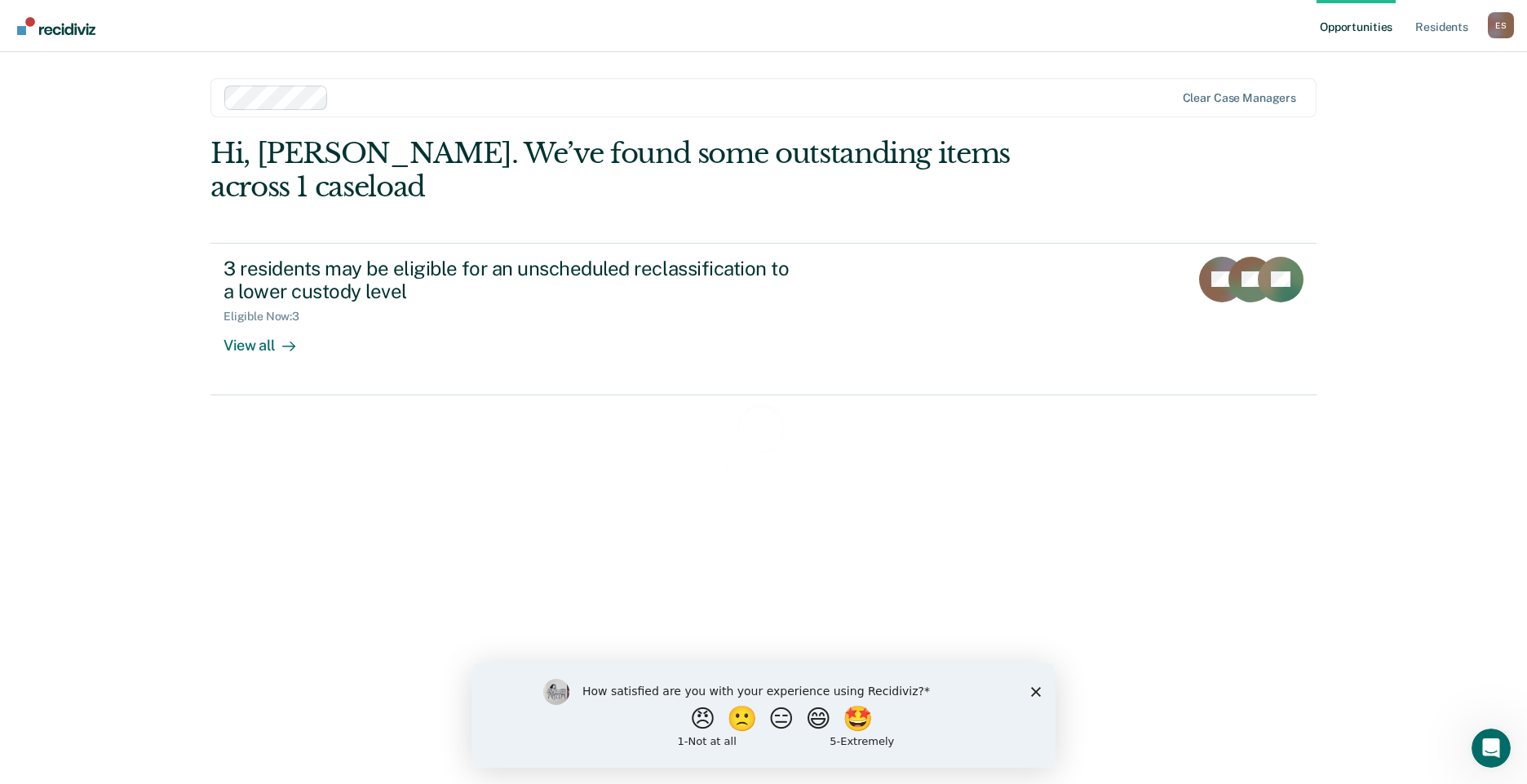
drag, startPoint x: 1036, startPoint y: 689, endPoint x: 1511, endPoint y: 1349, distance: 813.2
click at [1036, 689] on polygon "Close survey" at bounding box center [1035, 691] width 10 height 10
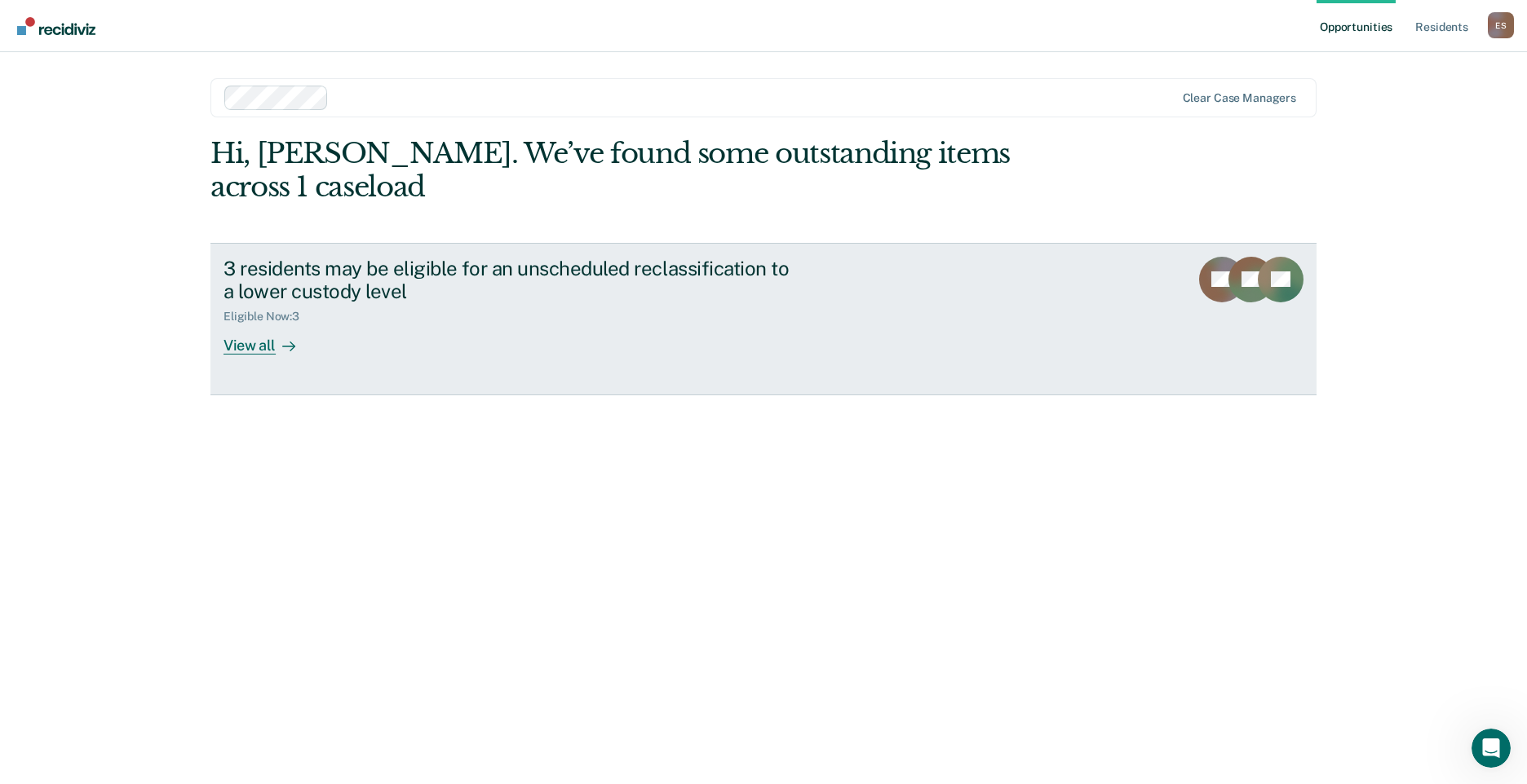
click at [377, 257] on div "3 residents may be eligible for an unscheduled reclassification to a lower cust…" at bounding box center [509, 281] width 572 height 47
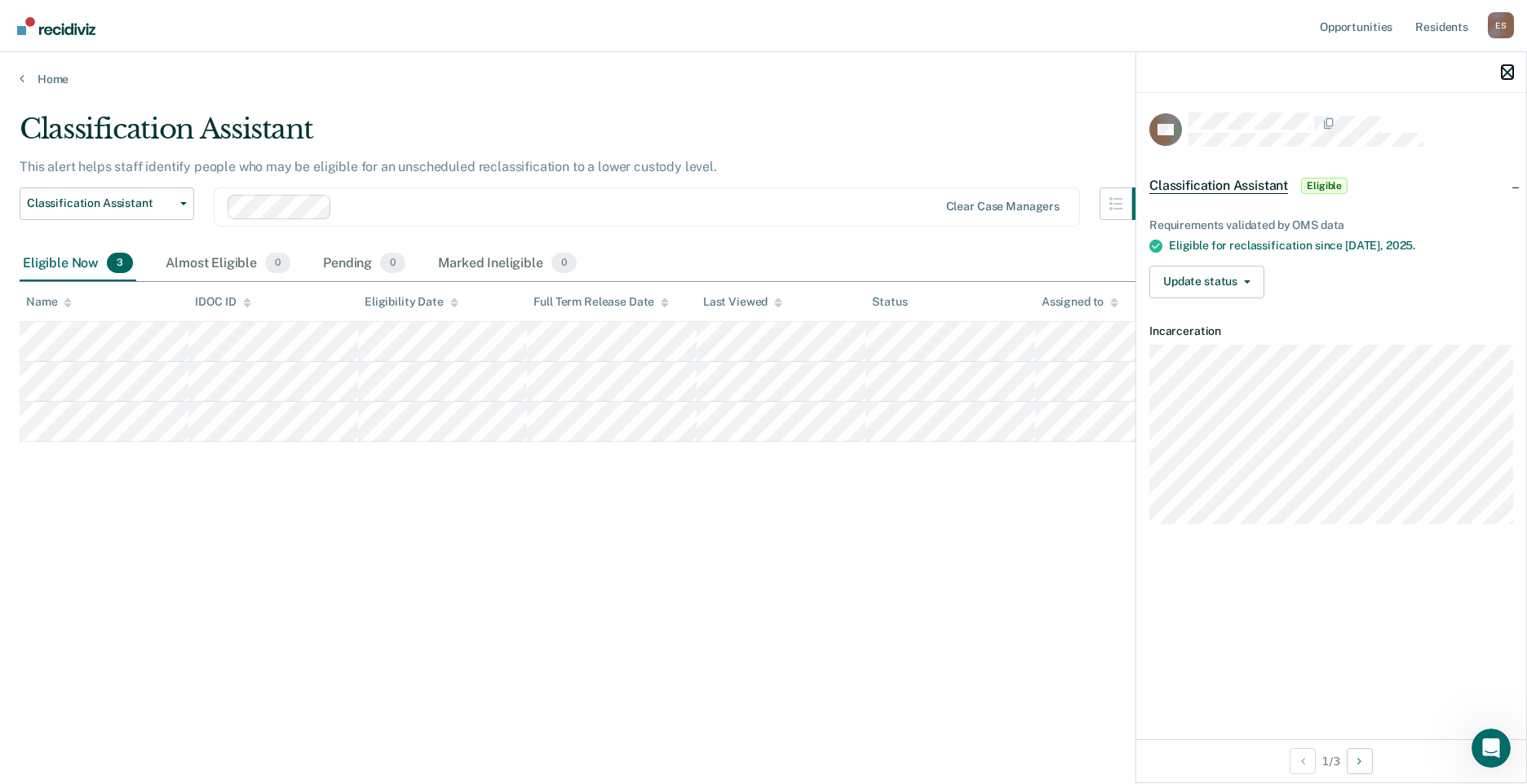
click at [1504, 69] on icon "button" at bounding box center [1507, 73] width 12 height 12
click at [1248, 277] on button "Update status" at bounding box center [1206, 282] width 115 height 33
click at [1241, 344] on button "Mark Ineligible" at bounding box center [1228, 347] width 158 height 26
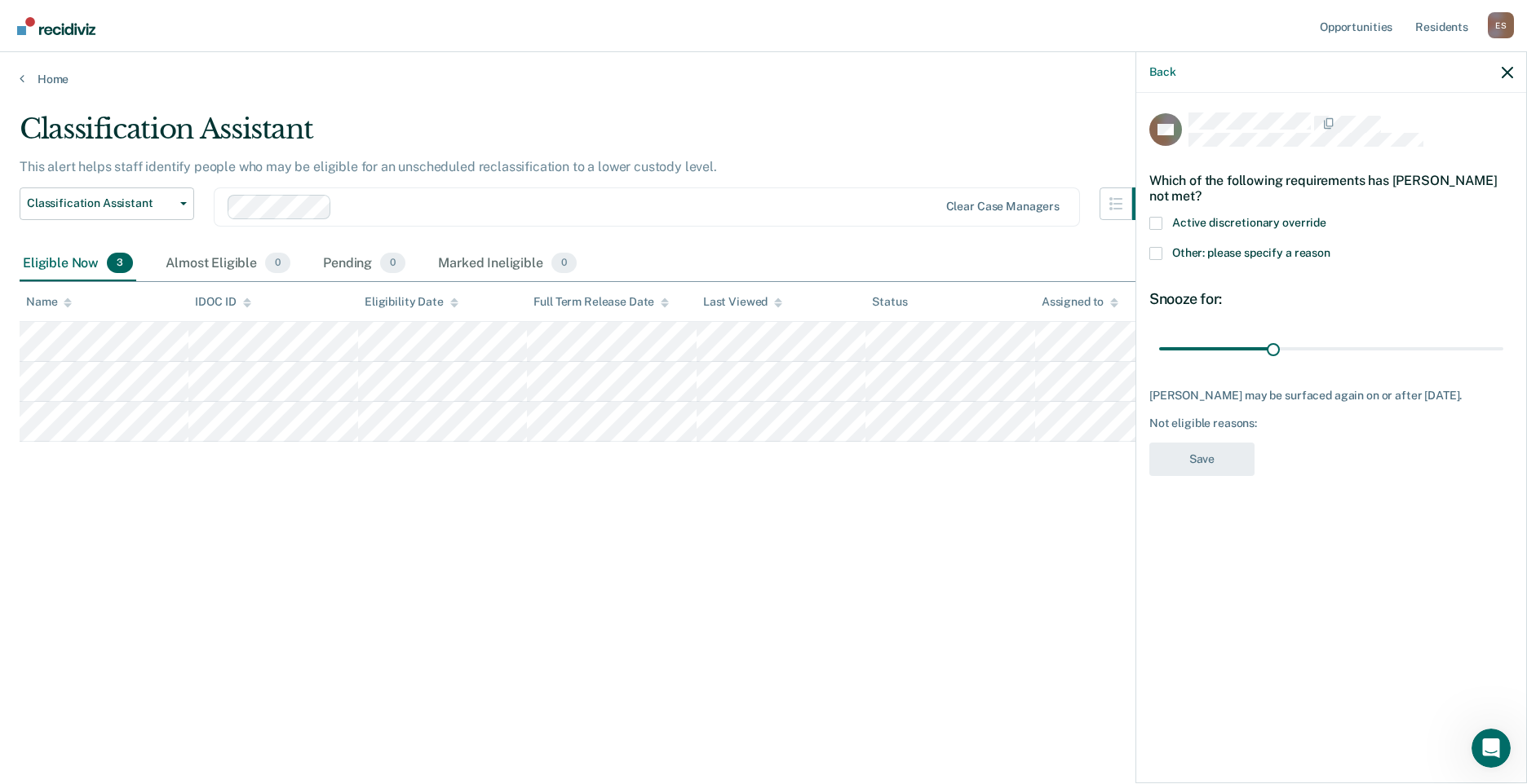
click at [1154, 255] on span at bounding box center [1155, 253] width 13 height 13
click at [1330, 247] on input "Other: please specify a reason" at bounding box center [1330, 247] width 0 height 0
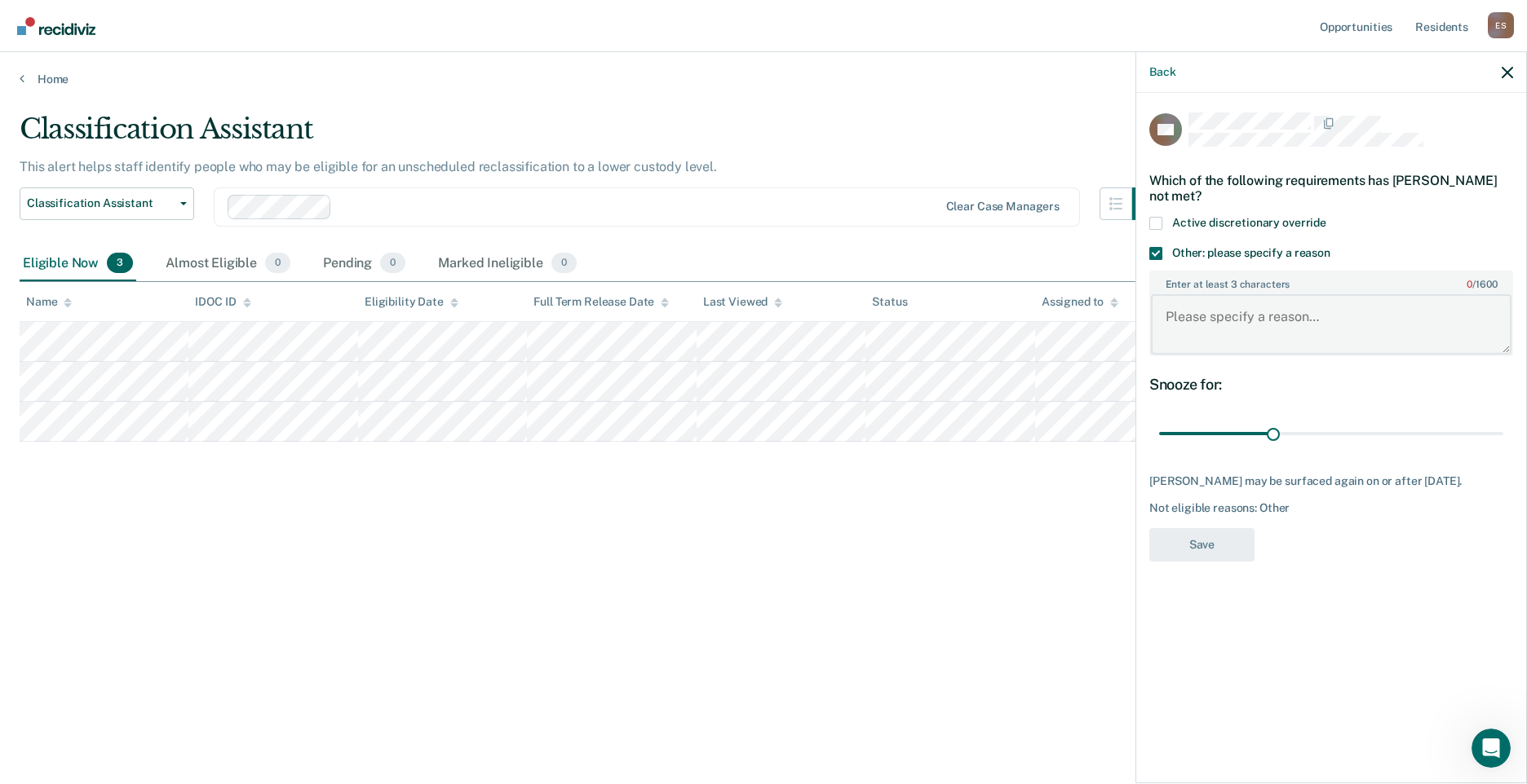
click at [1265, 317] on textarea "Enter at least 3 characters 0 / 1600" at bounding box center [1331, 324] width 361 height 60
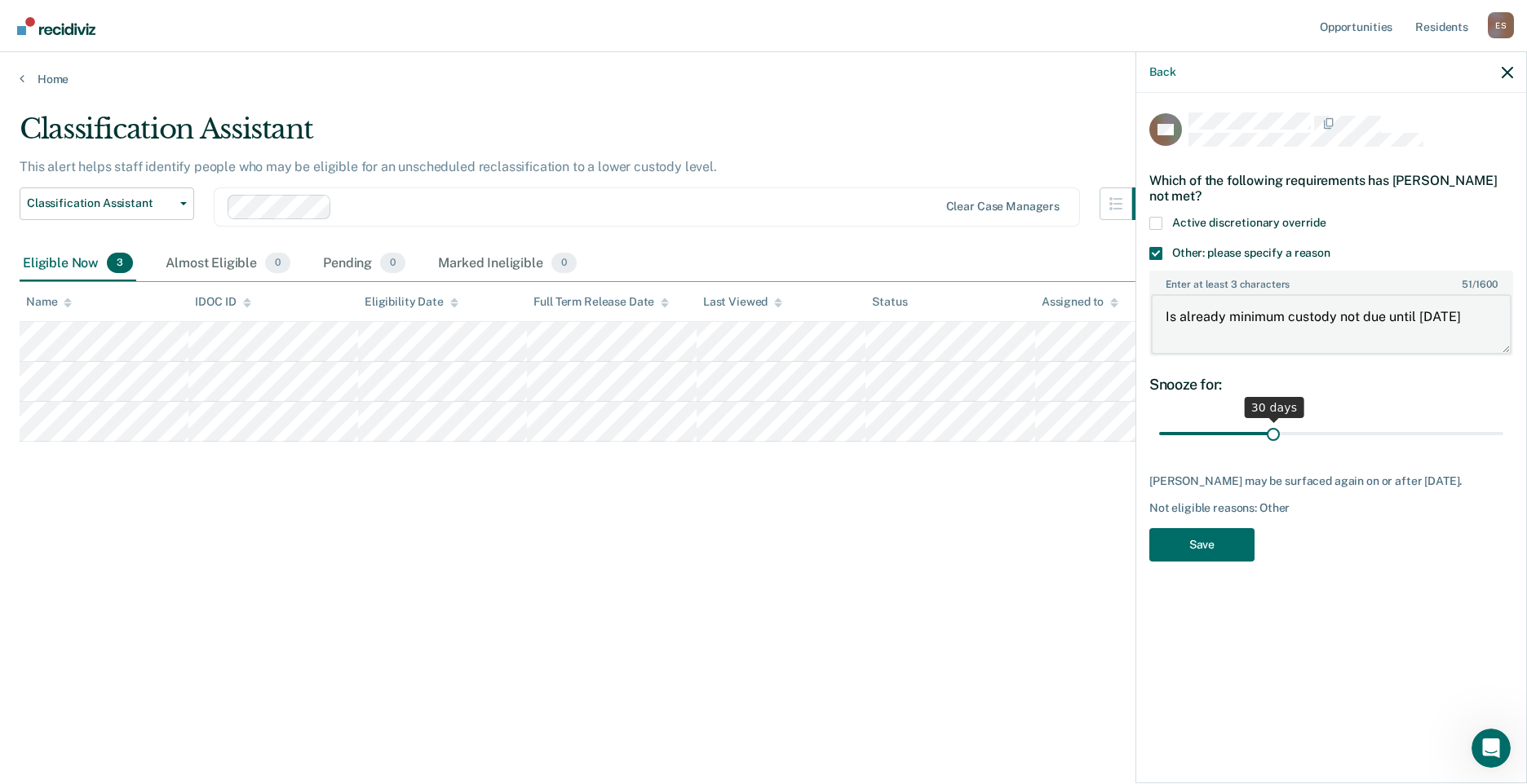
type textarea "Is already minimum custody not due until [DATE]"
drag, startPoint x: 1275, startPoint y: 433, endPoint x: 1512, endPoint y: 448, distance: 237.5
type input "90"
click at [1503, 448] on input "range" at bounding box center [1330, 433] width 344 height 29
click at [1192, 553] on button "Save" at bounding box center [1201, 545] width 105 height 33
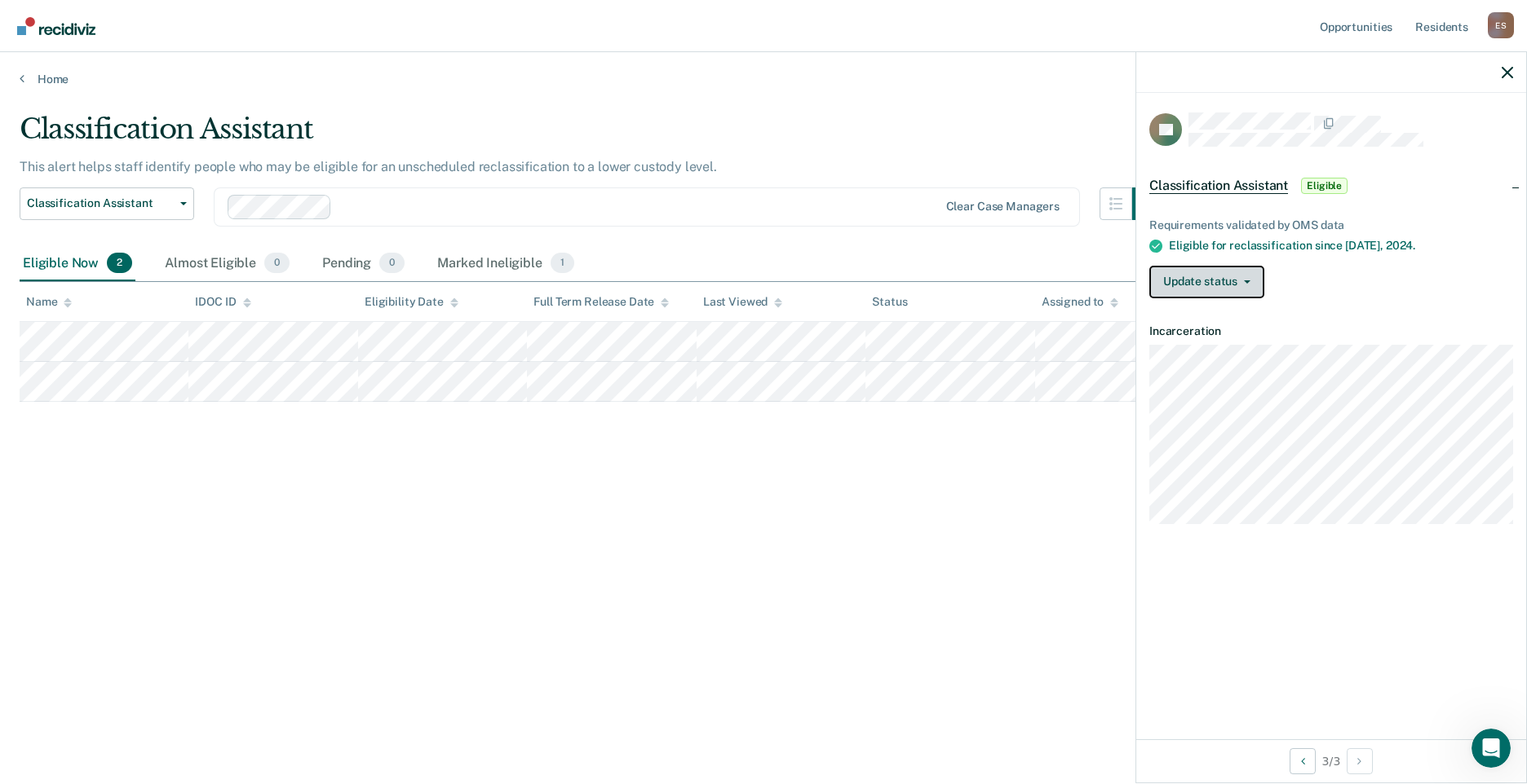
click at [1252, 287] on button "Update status" at bounding box center [1206, 282] width 115 height 33
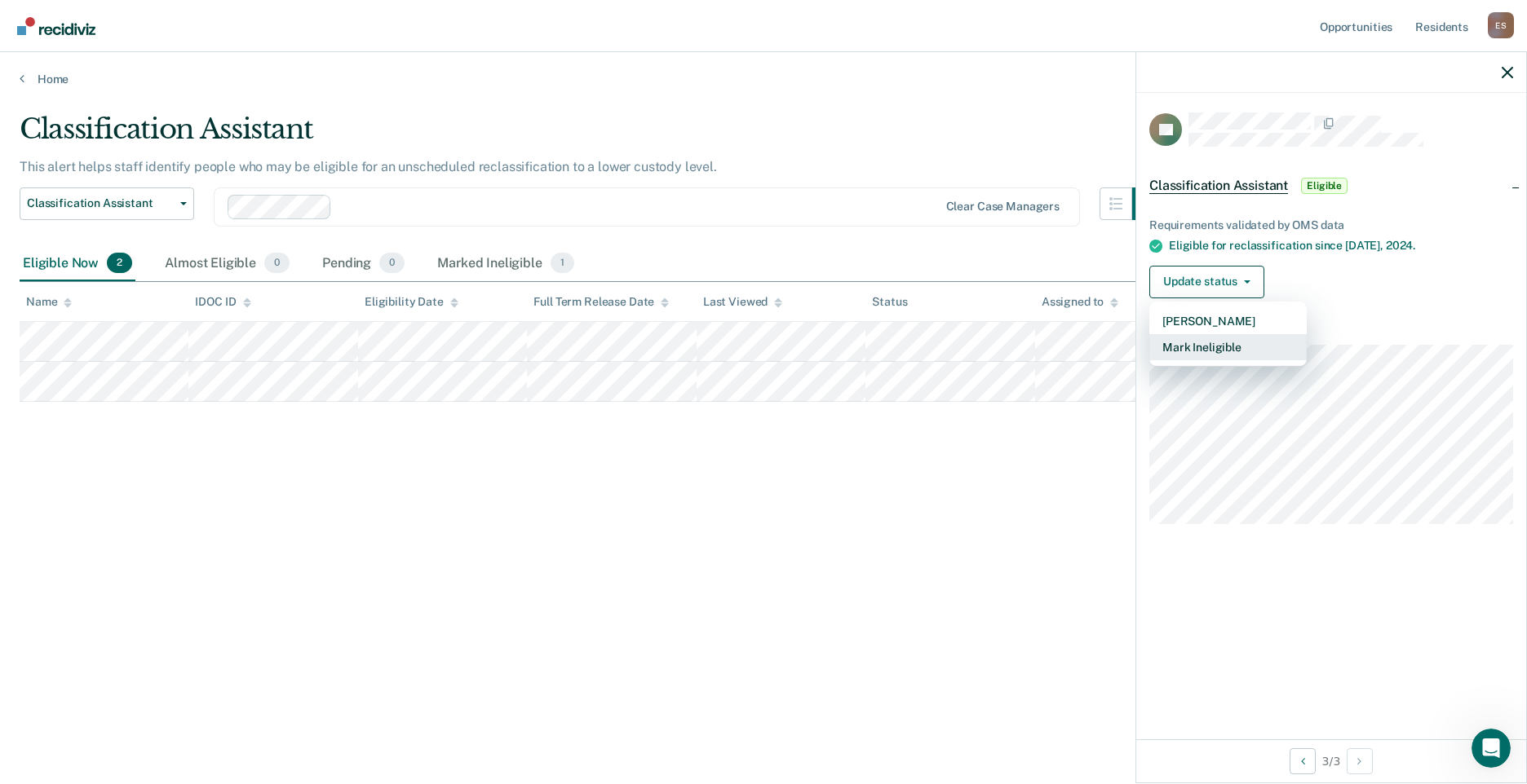
click at [1225, 344] on button "Mark Ineligible" at bounding box center [1228, 347] width 158 height 26
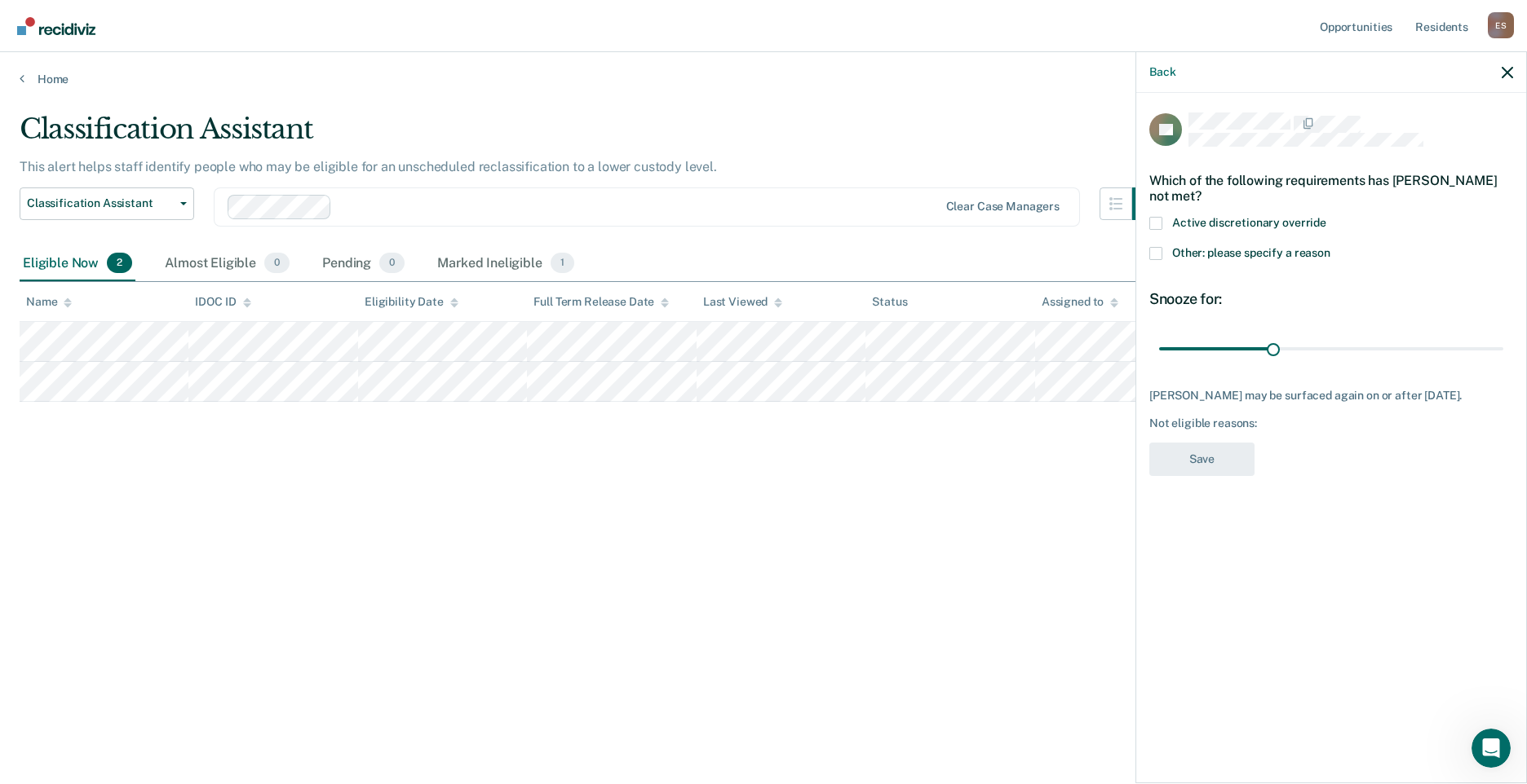
click at [1162, 256] on span at bounding box center [1155, 253] width 13 height 13
click at [1330, 247] on input "Other: please specify a reason" at bounding box center [1330, 247] width 0 height 0
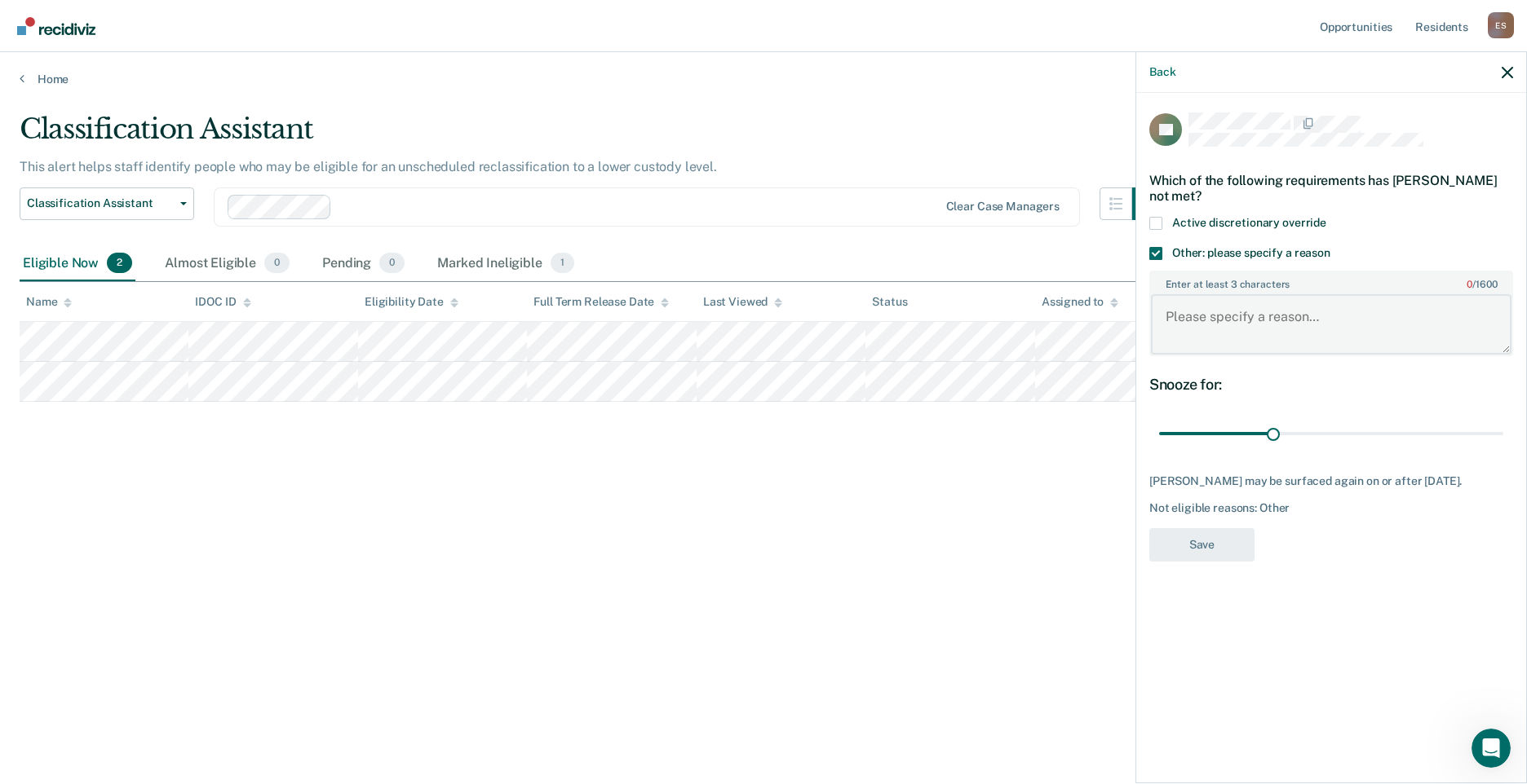
click at [1240, 337] on textarea "Enter at least 3 characters 0 / 1600" at bounding box center [1331, 324] width 361 height 60
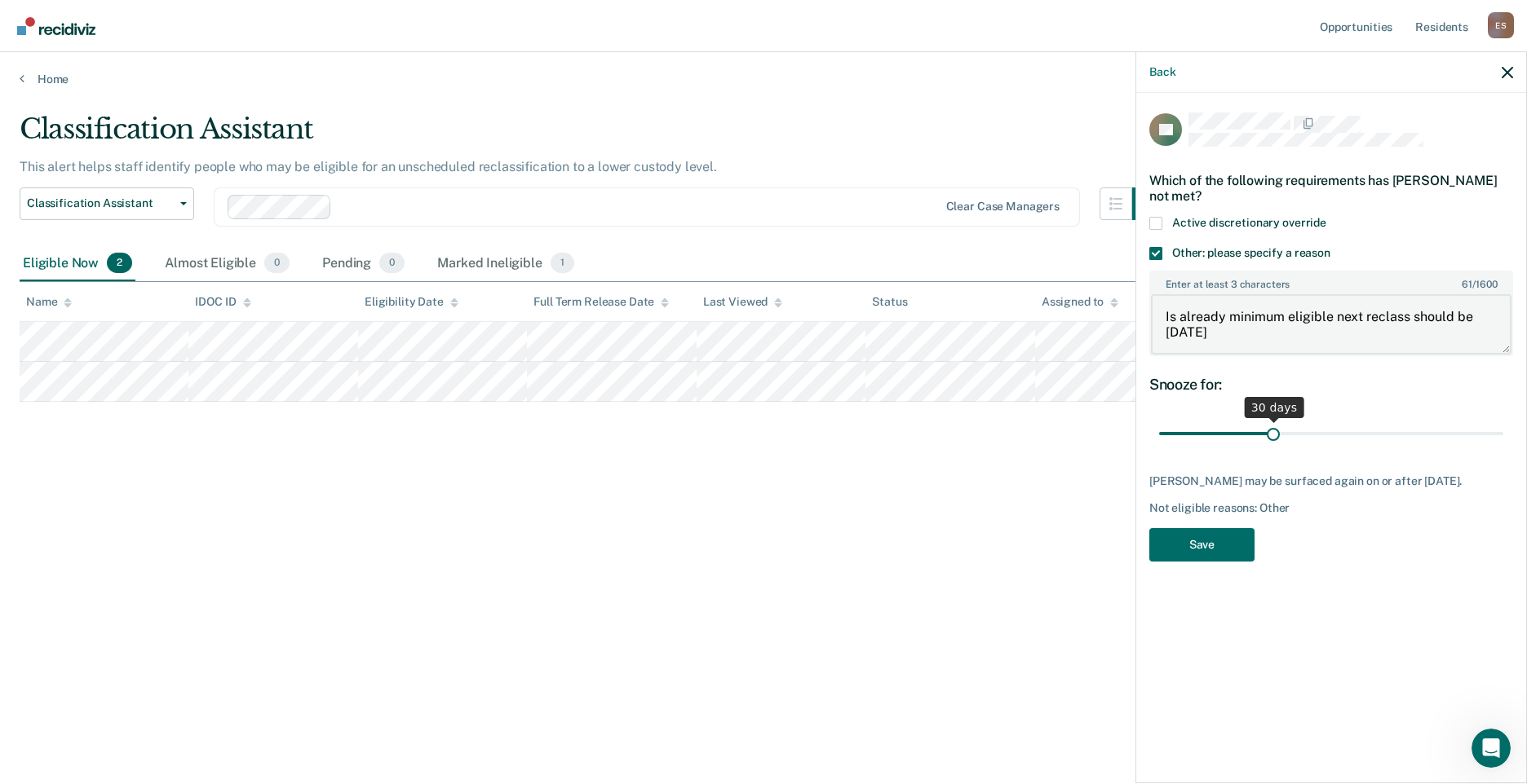
type textarea "Is already minimum eligible next reclass should be [DATE]"
drag, startPoint x: 1277, startPoint y: 432, endPoint x: 1495, endPoint y: 432, distance: 218.0
type input "90"
click at [1495, 432] on input "range" at bounding box center [1330, 433] width 344 height 29
click at [1210, 558] on button "Save" at bounding box center [1201, 545] width 105 height 33
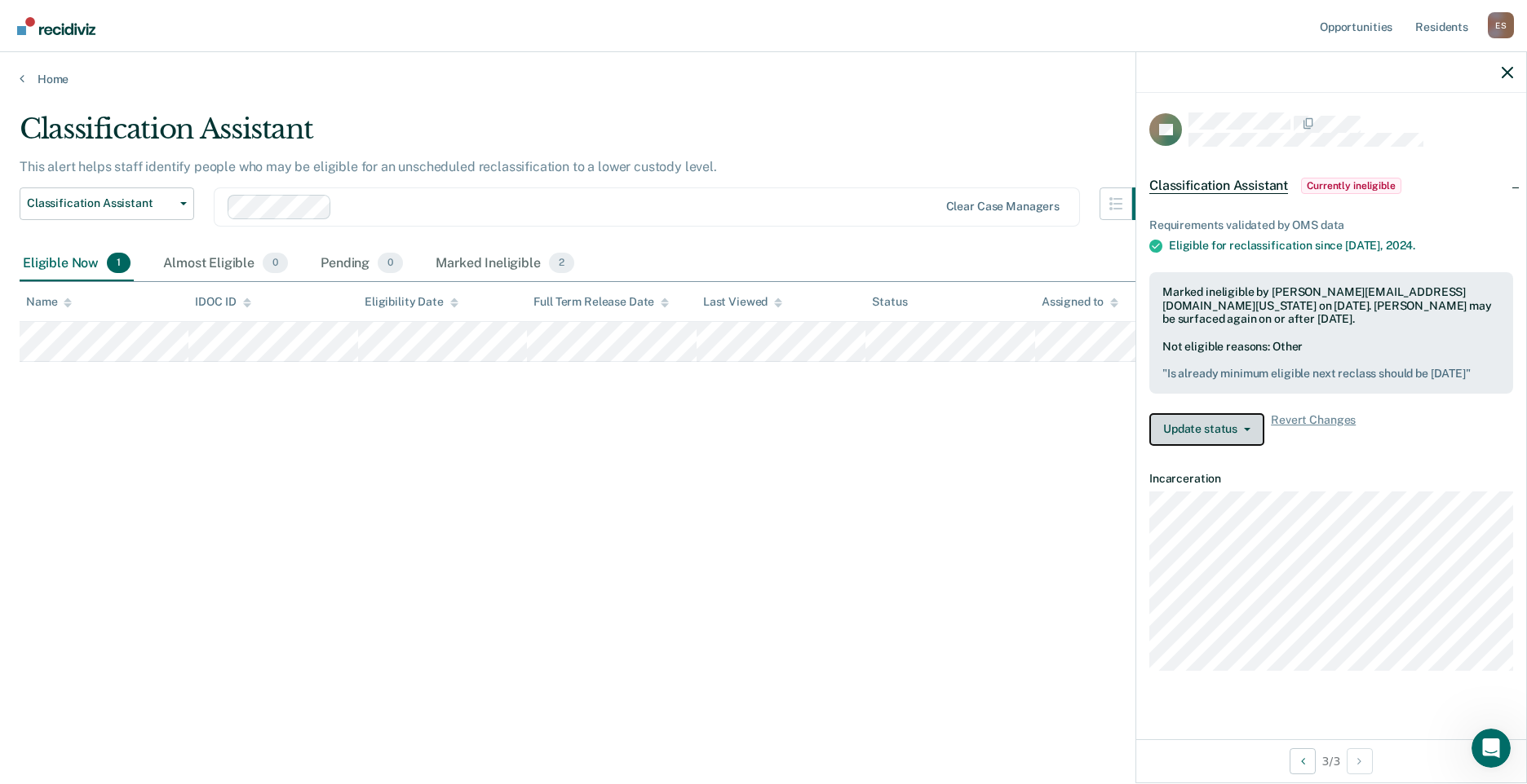
click at [1230, 443] on button "Update status" at bounding box center [1206, 429] width 115 height 33
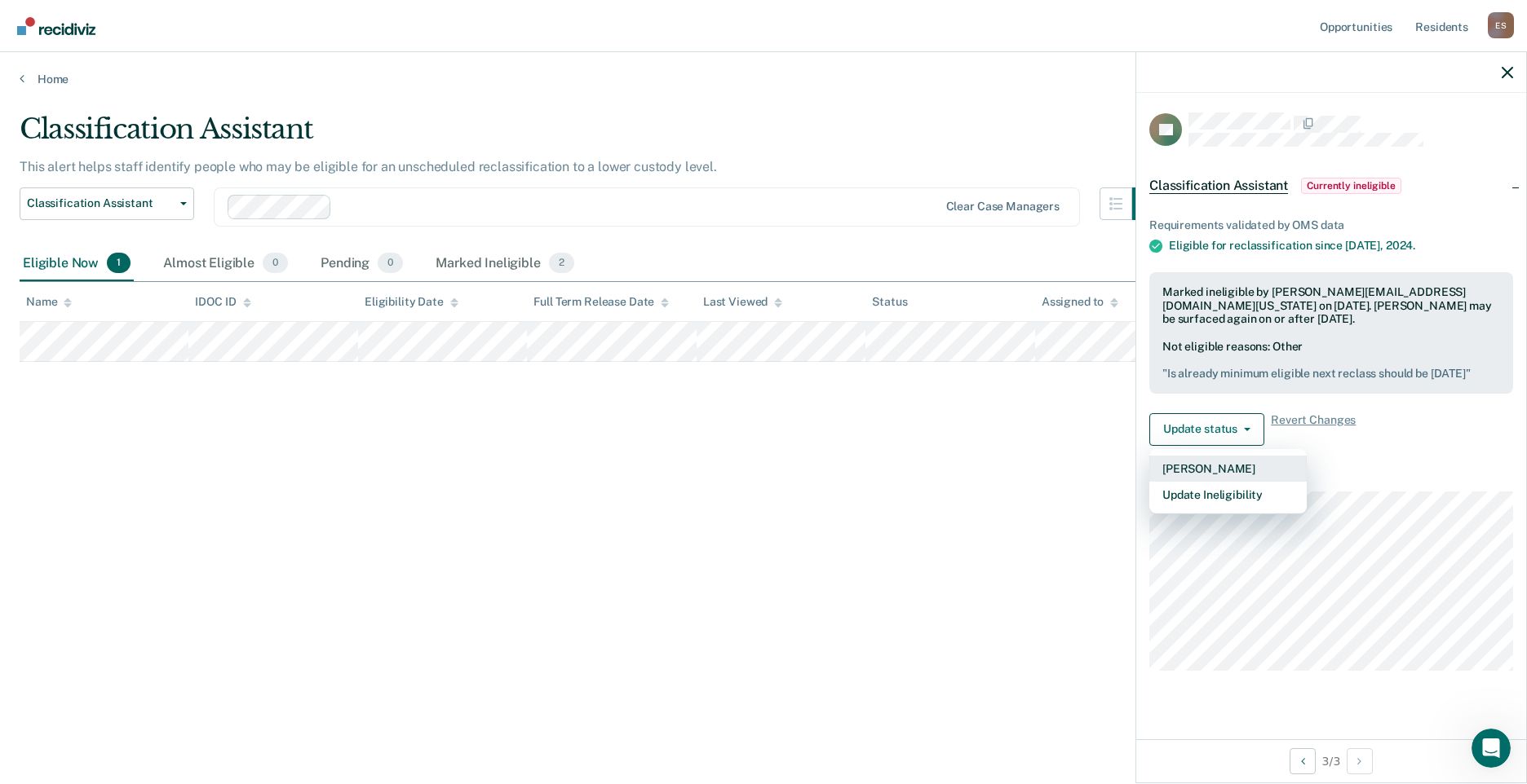
click at [1202, 482] on button "[PERSON_NAME]" at bounding box center [1228, 469] width 158 height 26
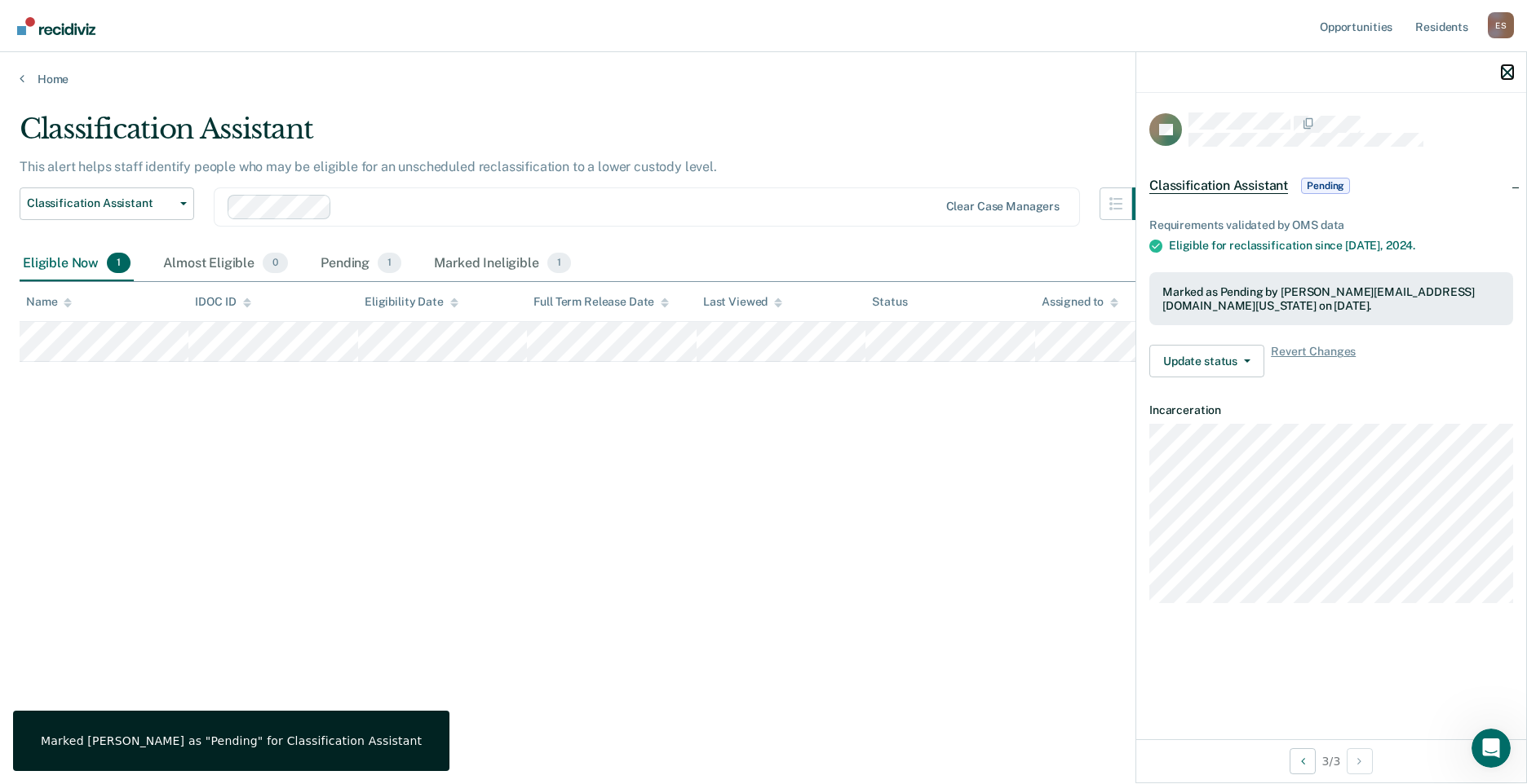
click at [1508, 76] on icon "button" at bounding box center [1507, 73] width 12 height 12
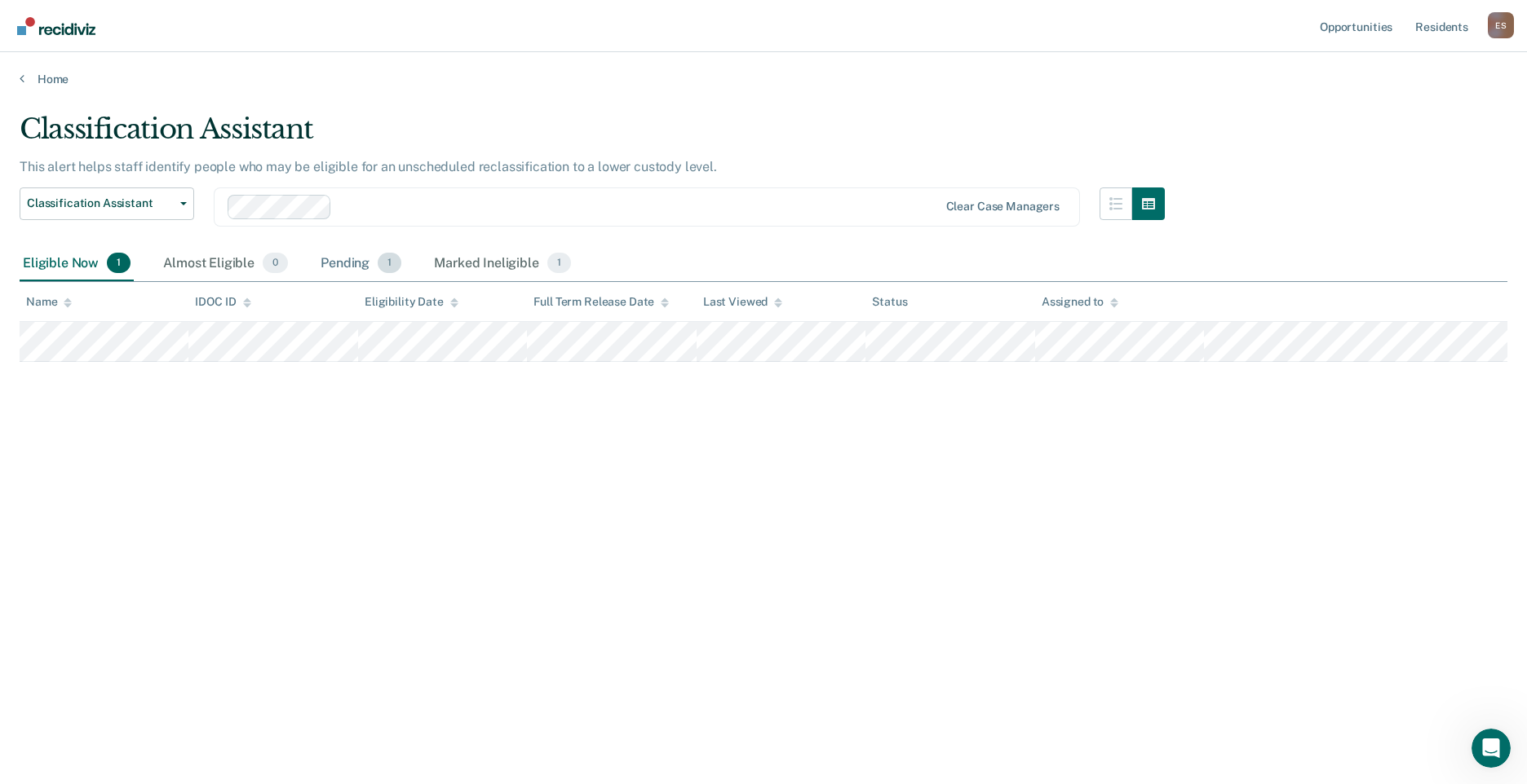
click at [367, 262] on div "Pending 1" at bounding box center [361, 264] width 88 height 35
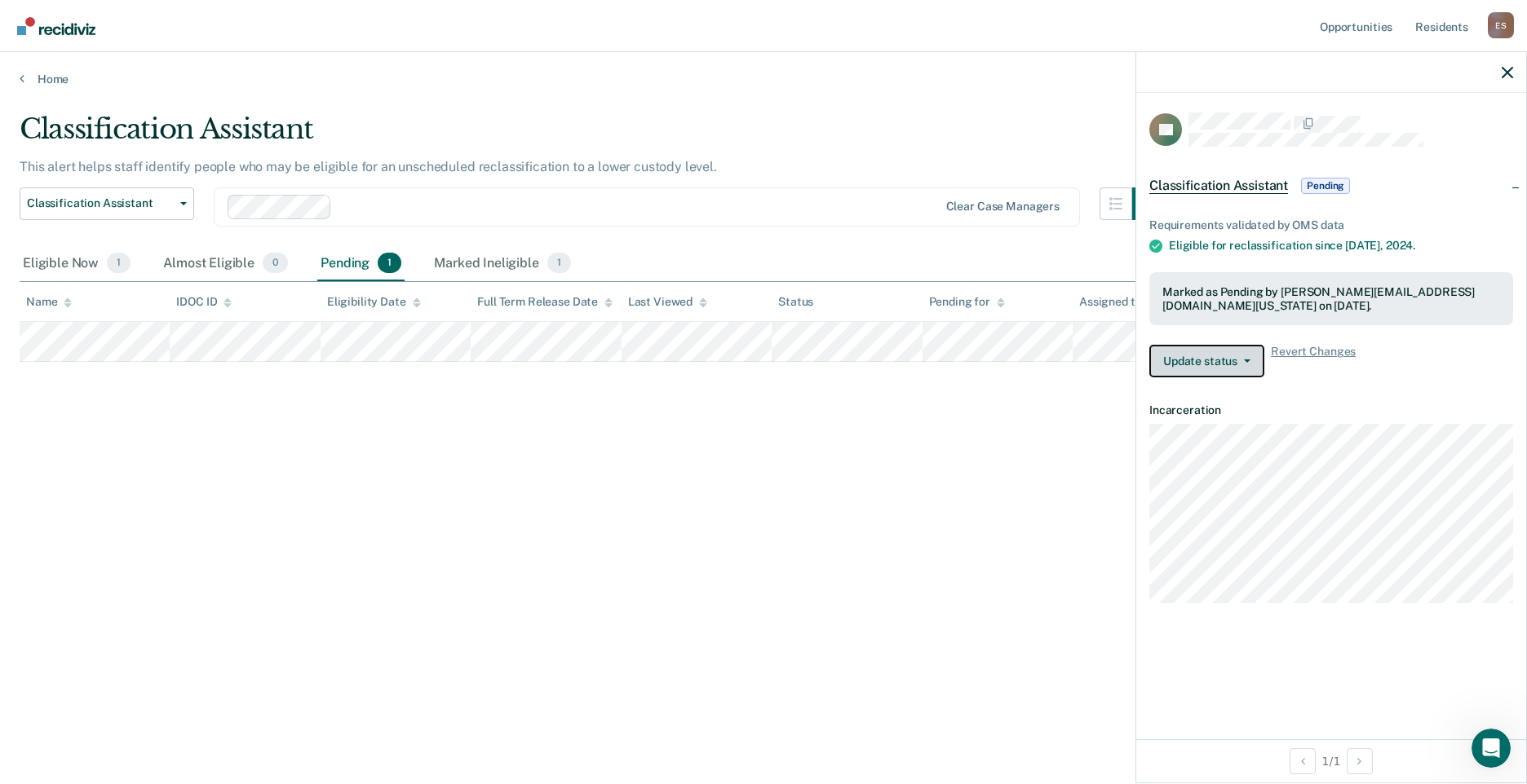
click at [1250, 358] on button "Update status" at bounding box center [1206, 360] width 115 height 33
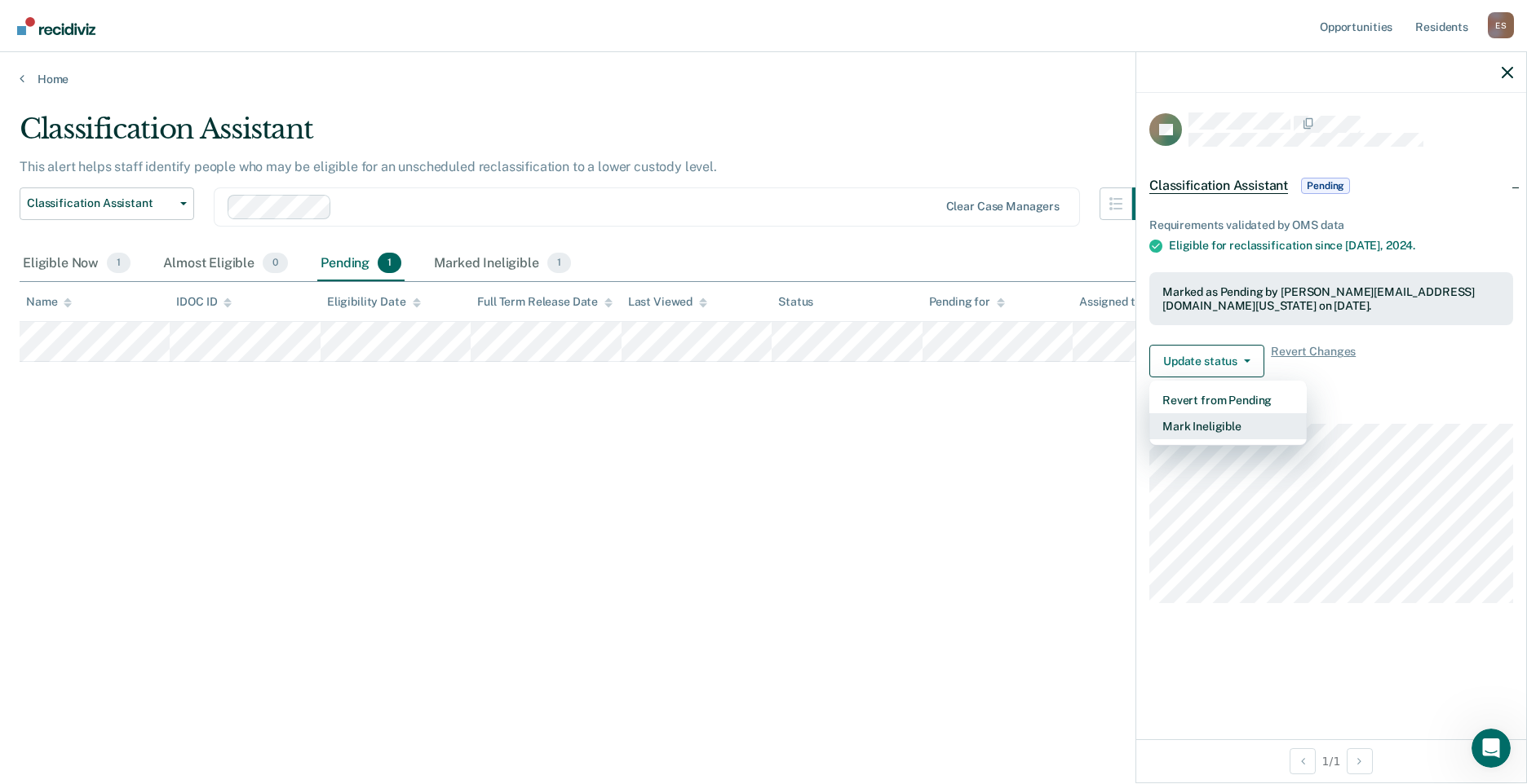
click at [1225, 420] on button "Mark Ineligible" at bounding box center [1228, 426] width 158 height 26
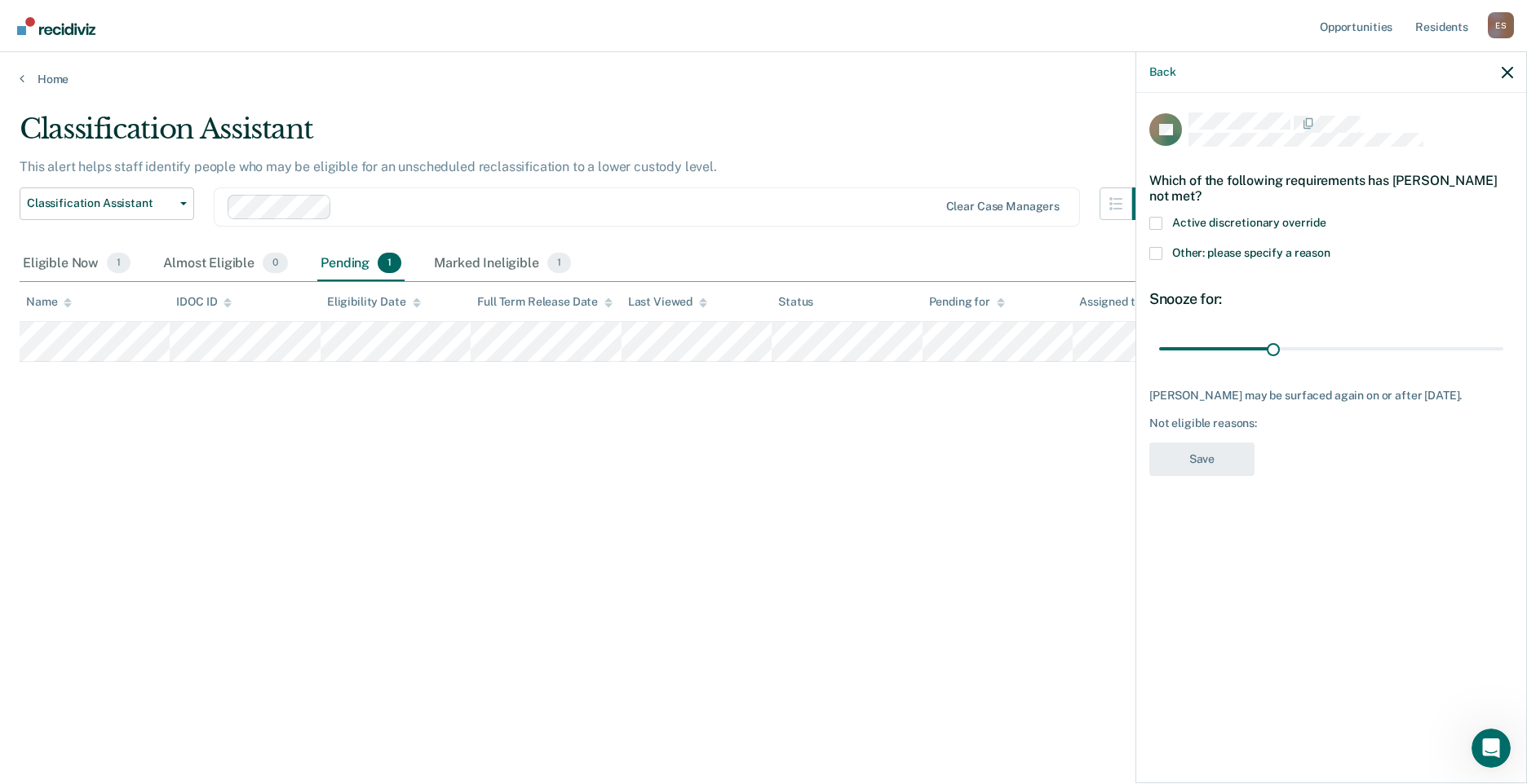
click at [1154, 249] on span at bounding box center [1155, 253] width 13 height 13
click at [1330, 247] on input "Other: please specify a reason" at bounding box center [1330, 247] width 0 height 0
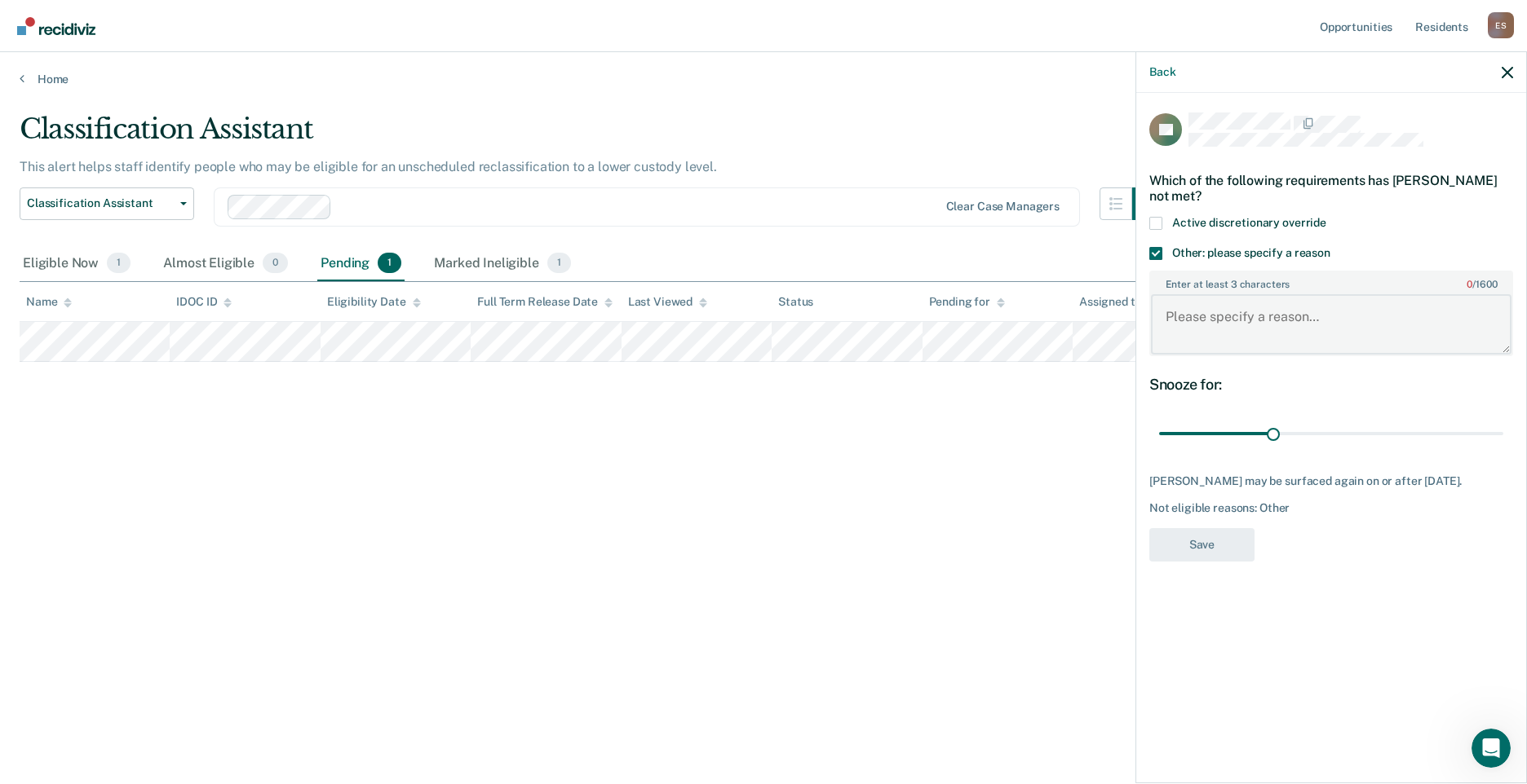
click at [1272, 321] on textarea "Enter at least 3 characters 0 / 1600" at bounding box center [1331, 324] width 361 height 60
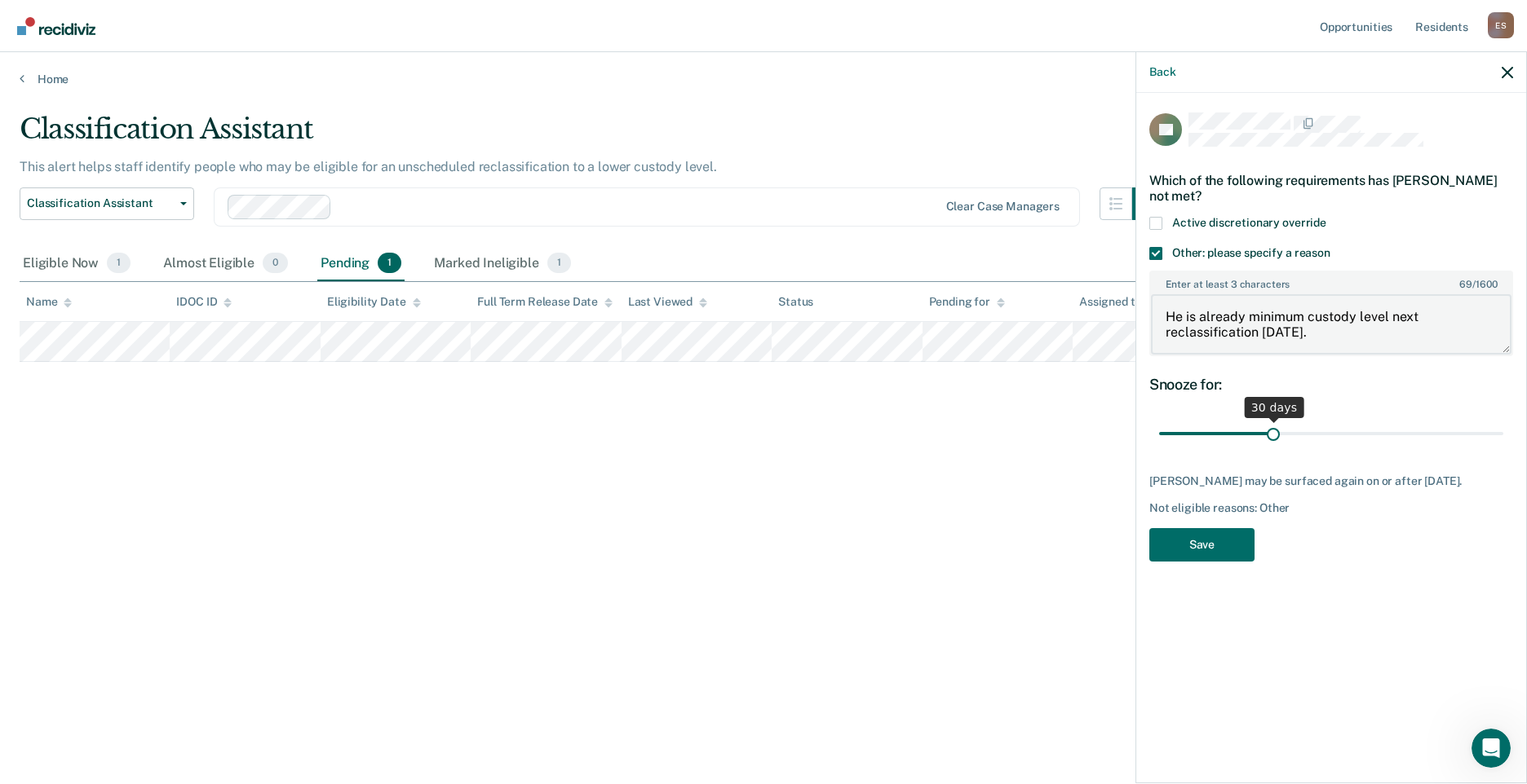
type textarea "He is already minimum custody level next reclassification [DATE]."
drag, startPoint x: 1275, startPoint y: 434, endPoint x: 1561, endPoint y: 435, distance: 286.0
type input "90"
click at [1503, 435] on input "range" at bounding box center [1330, 433] width 344 height 29
click at [1211, 556] on button "Save" at bounding box center [1201, 545] width 105 height 33
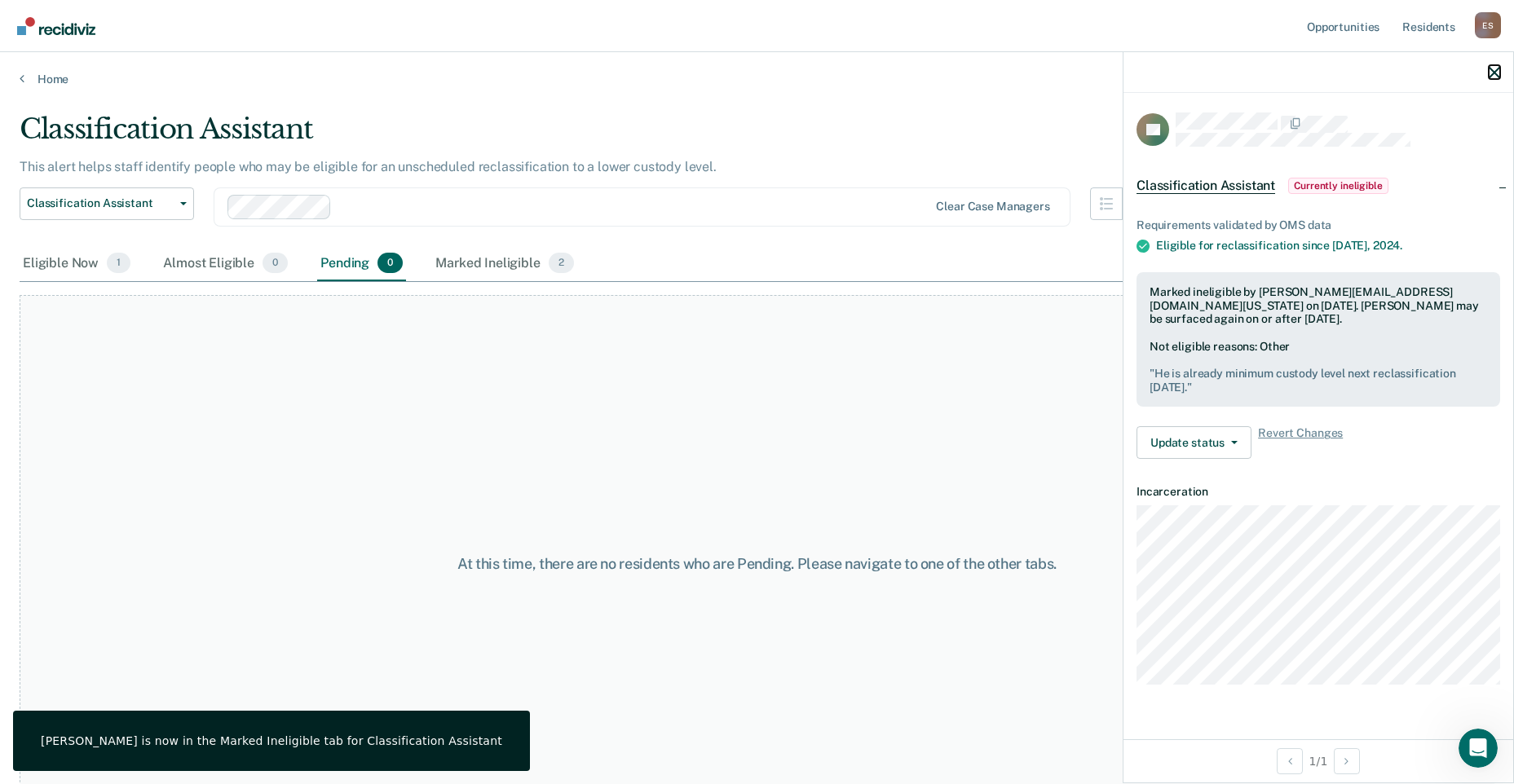
drag, startPoint x: 1499, startPoint y: 68, endPoint x: 1447, endPoint y: 52, distance: 54.4
click at [1499, 68] on icon "button" at bounding box center [1495, 73] width 12 height 12
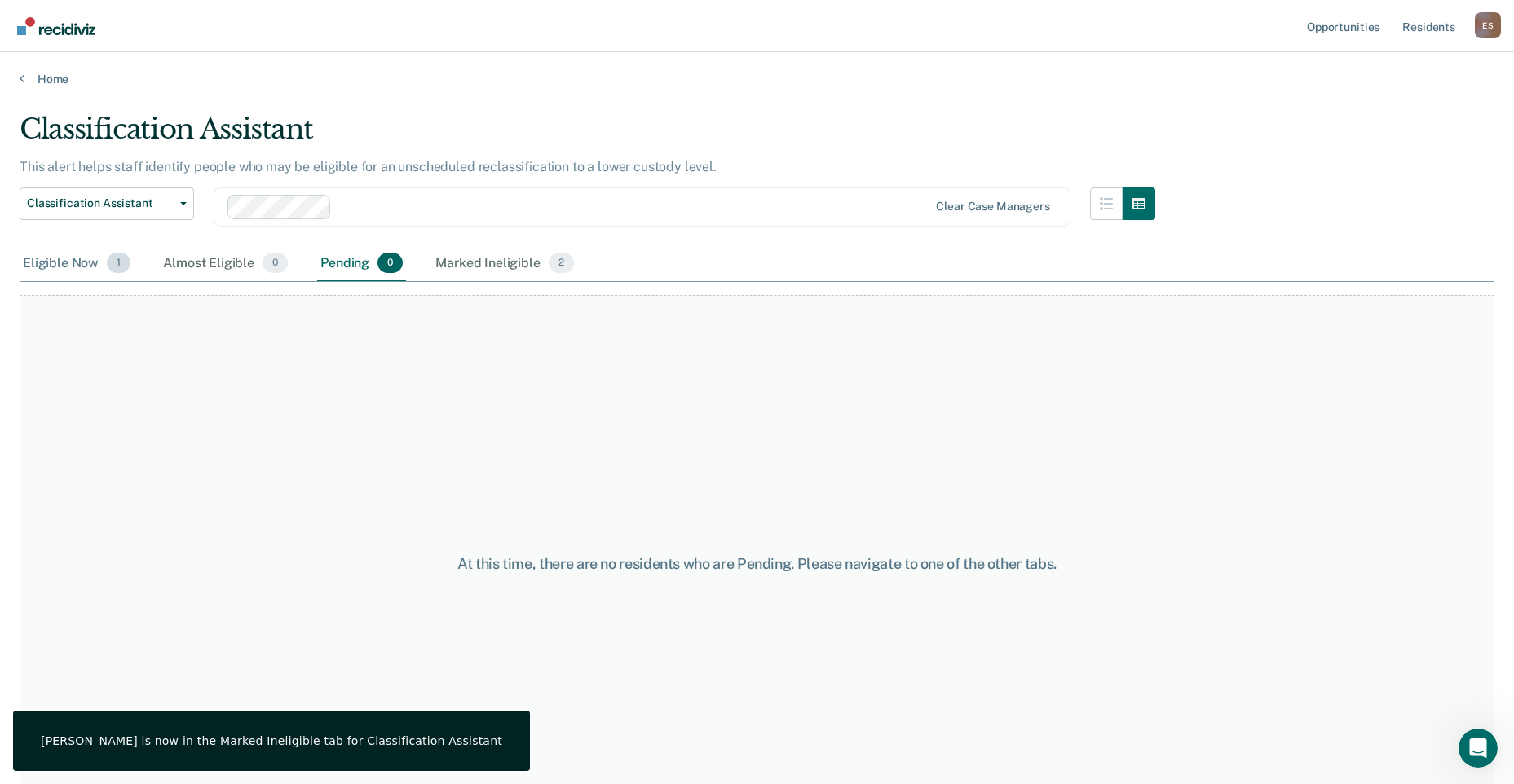
click at [64, 263] on div "Eligible Now 1" at bounding box center [77, 264] width 114 height 35
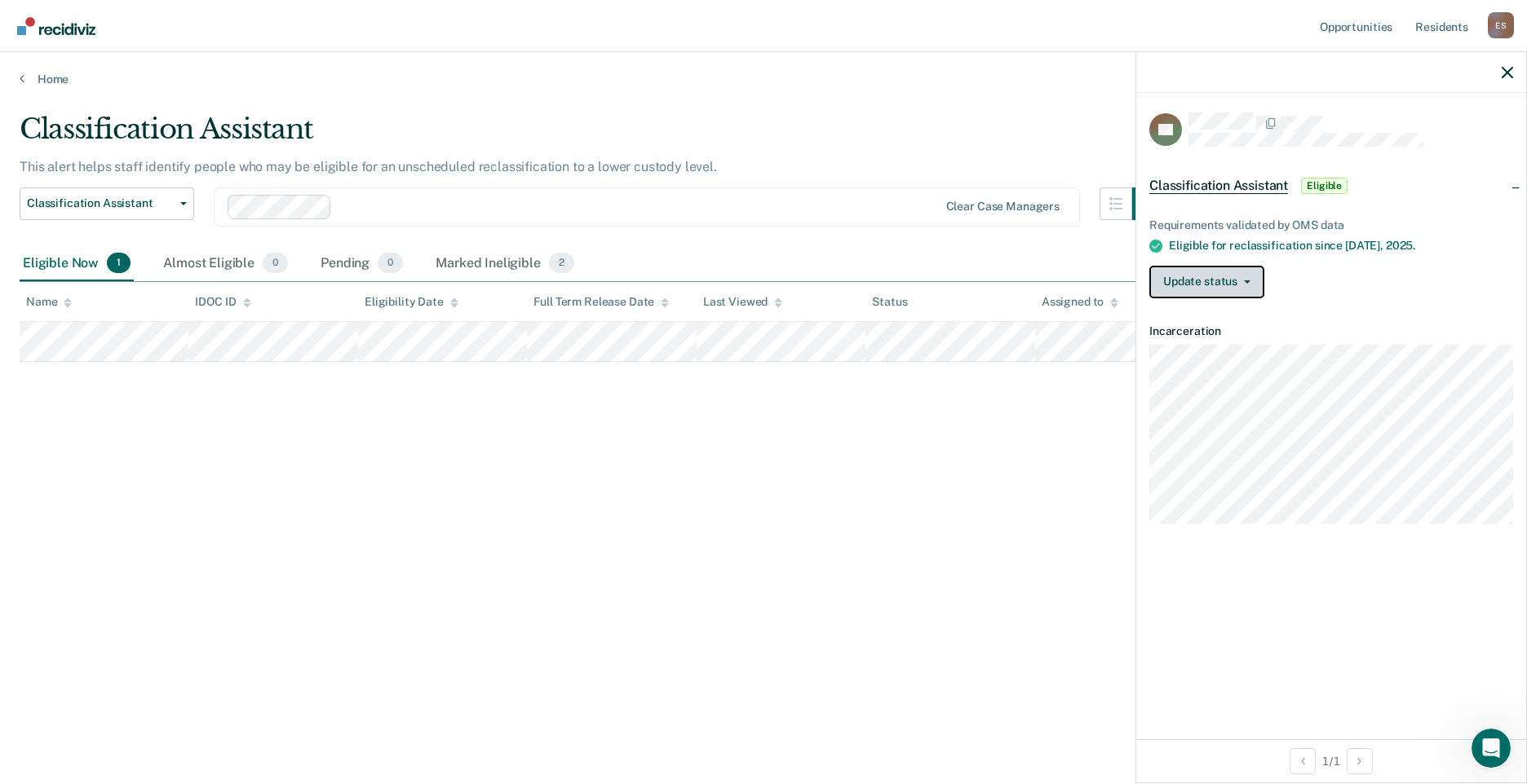
click at [1254, 286] on button "Update status" at bounding box center [1206, 282] width 115 height 33
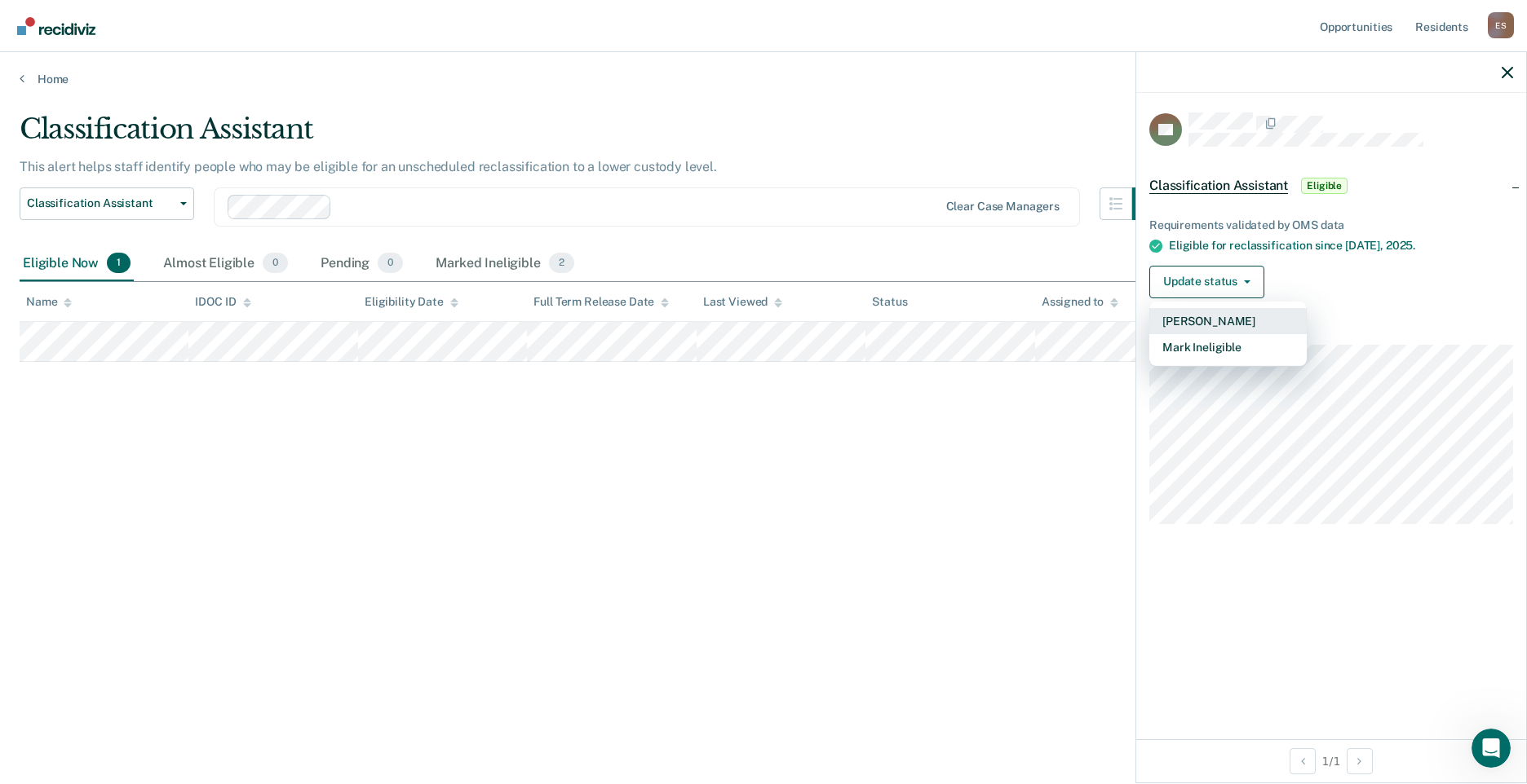
click at [1226, 321] on button "[PERSON_NAME]" at bounding box center [1228, 321] width 158 height 26
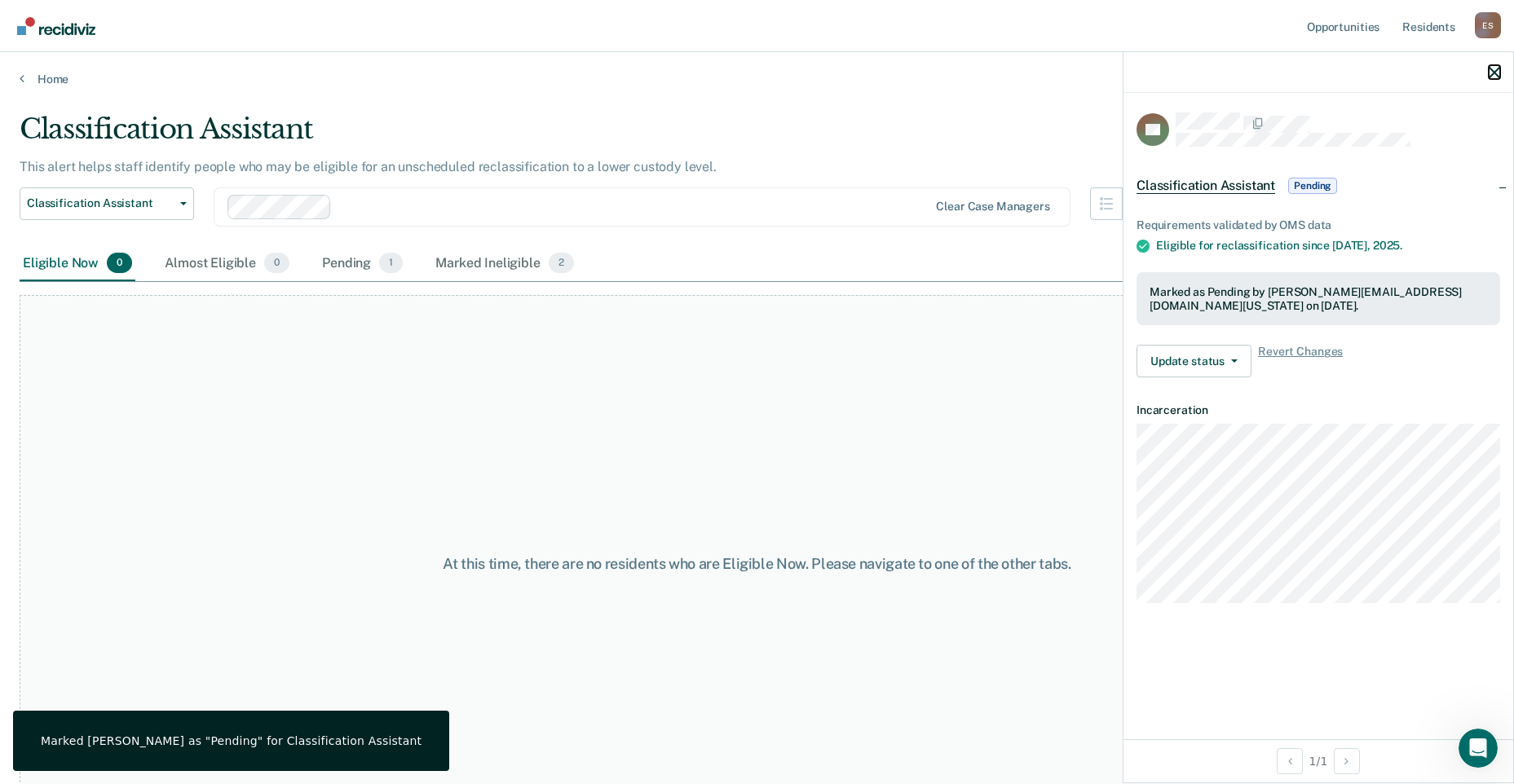
click at [1492, 74] on icon "button" at bounding box center [1495, 73] width 12 height 12
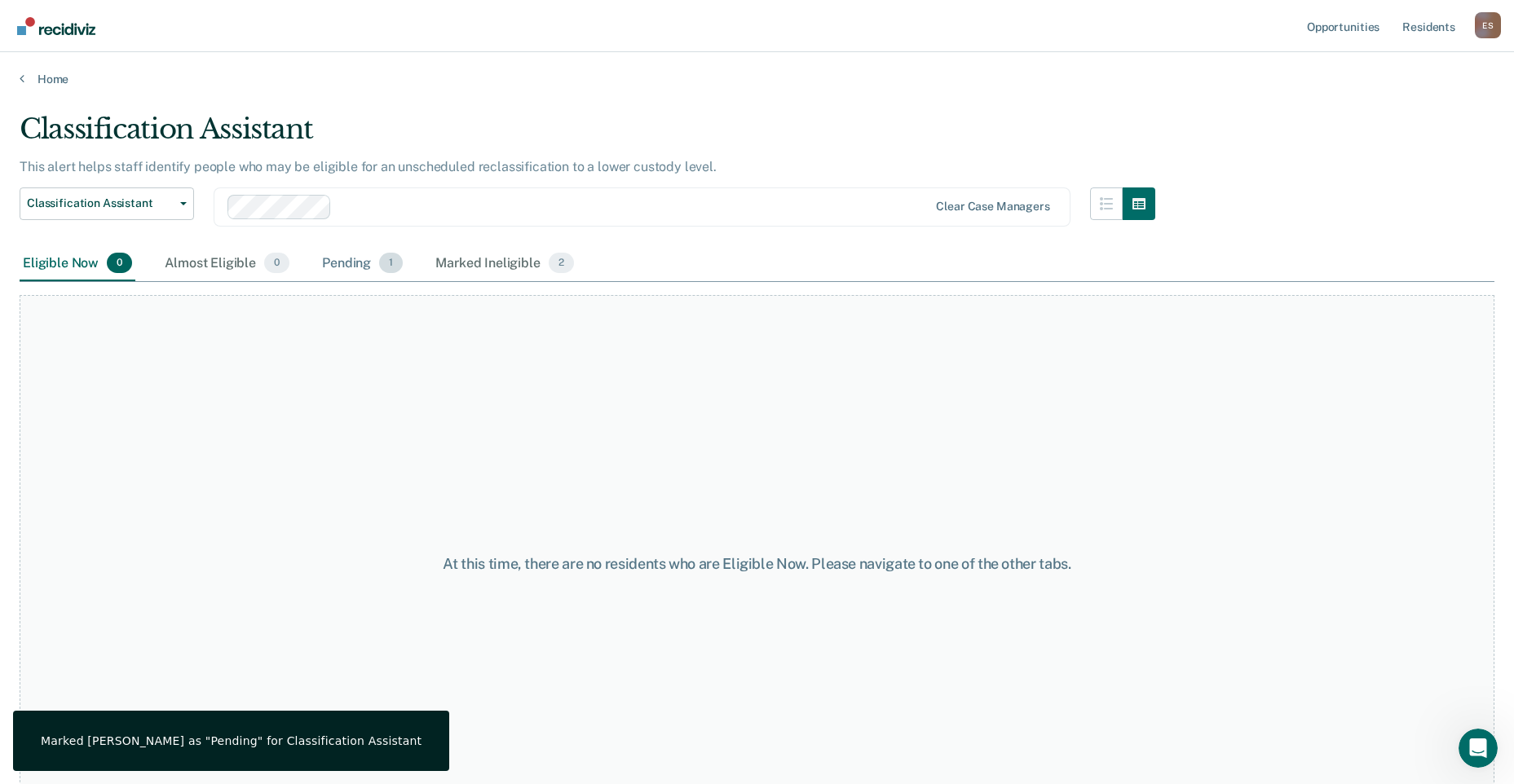
click at [334, 258] on div "Pending 1" at bounding box center [362, 264] width 88 height 35
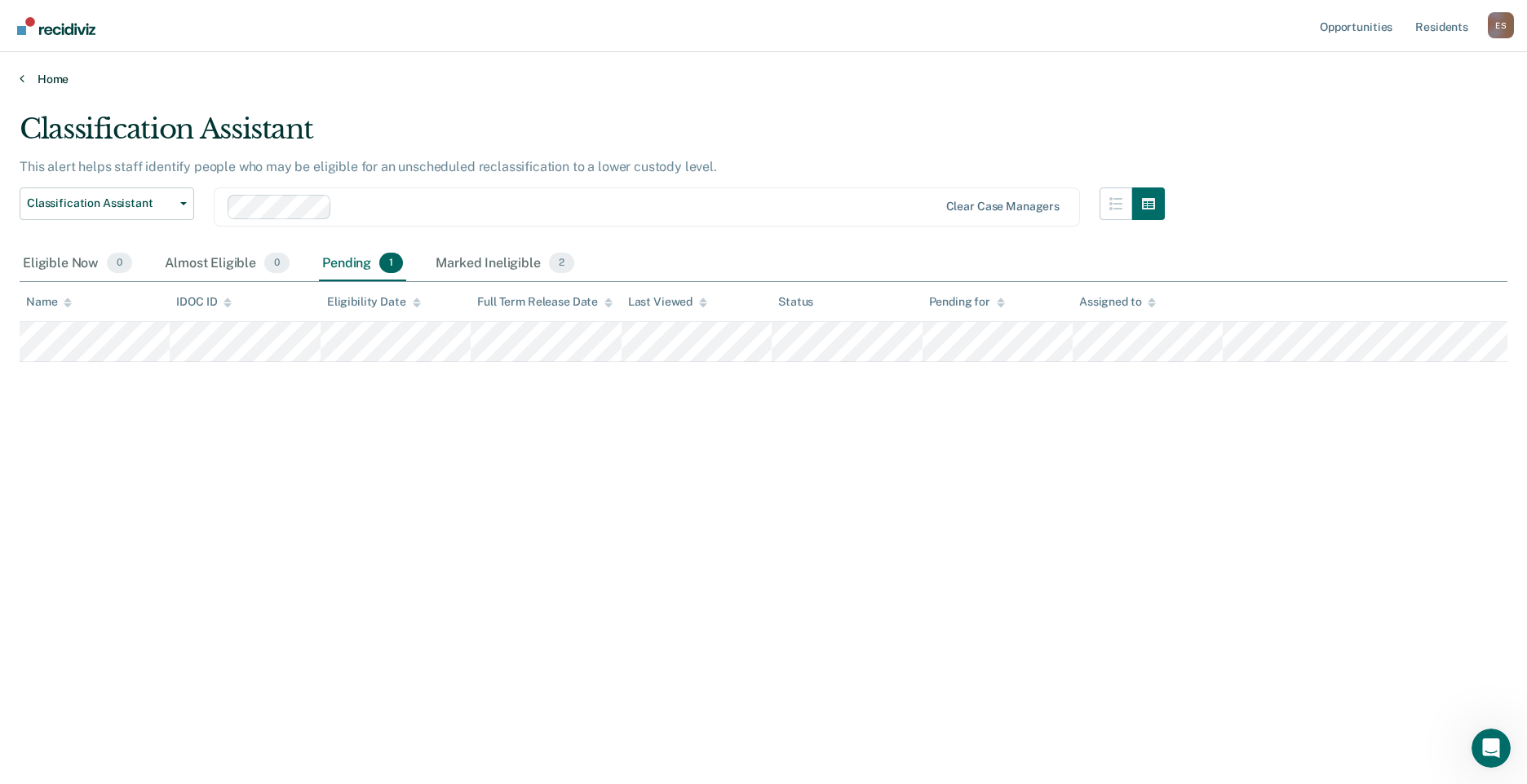
click at [53, 83] on link "Home" at bounding box center [764, 79] width 1488 height 15
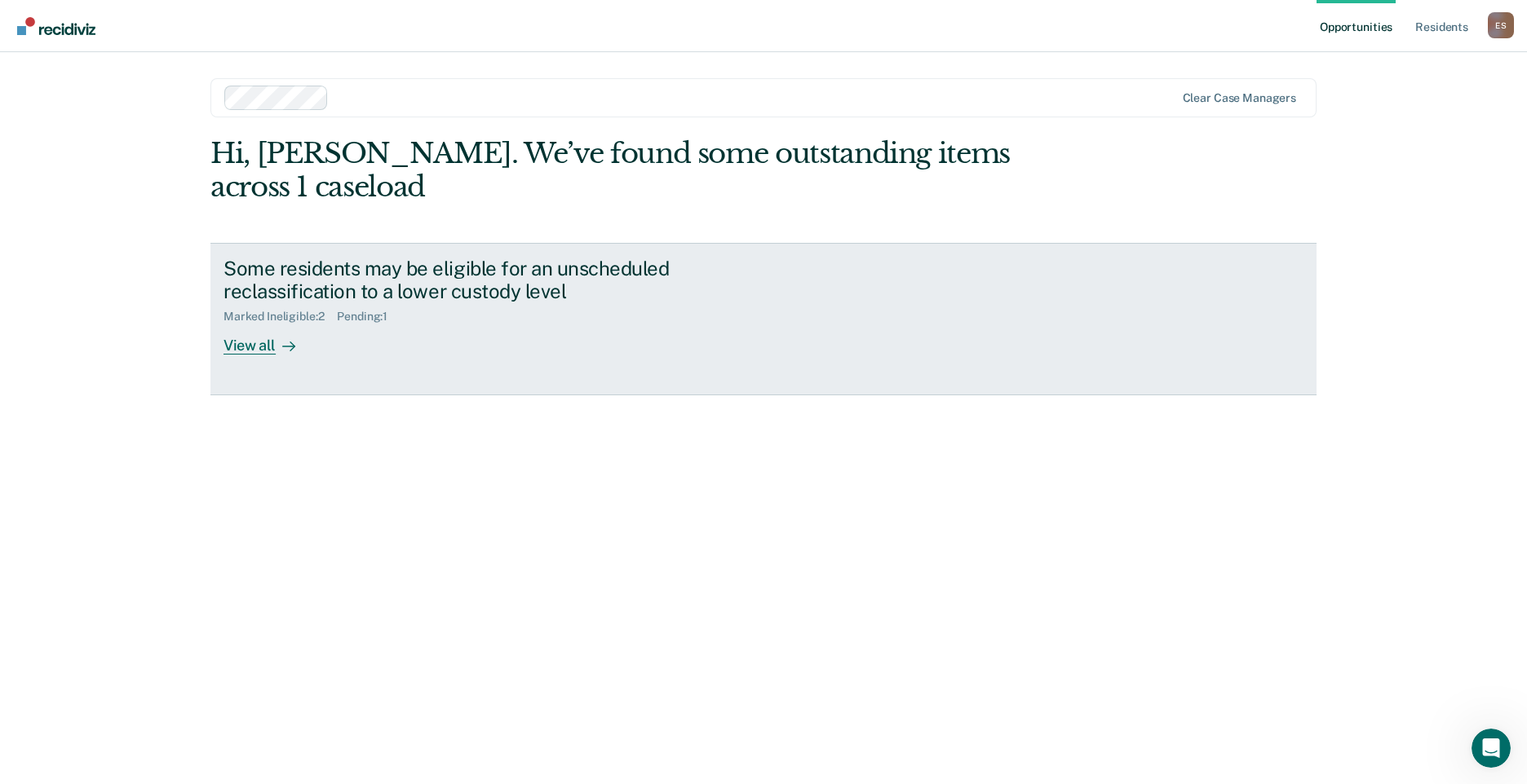
click at [380, 257] on div "Some residents may be eligible for an unscheduled reclassification to a lower c…" at bounding box center [509, 281] width 572 height 47
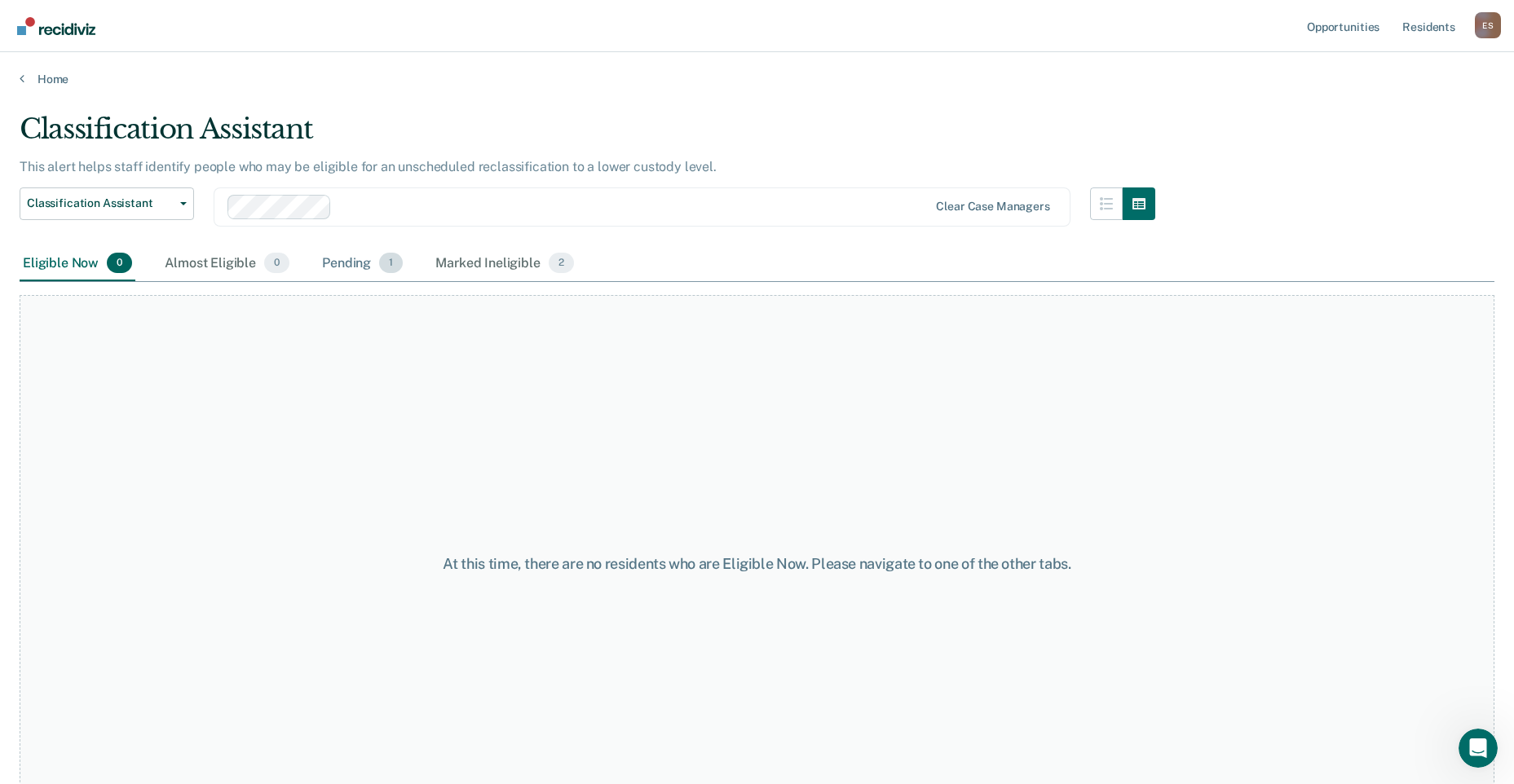
click at [355, 267] on div "Pending 1" at bounding box center [362, 264] width 88 height 35
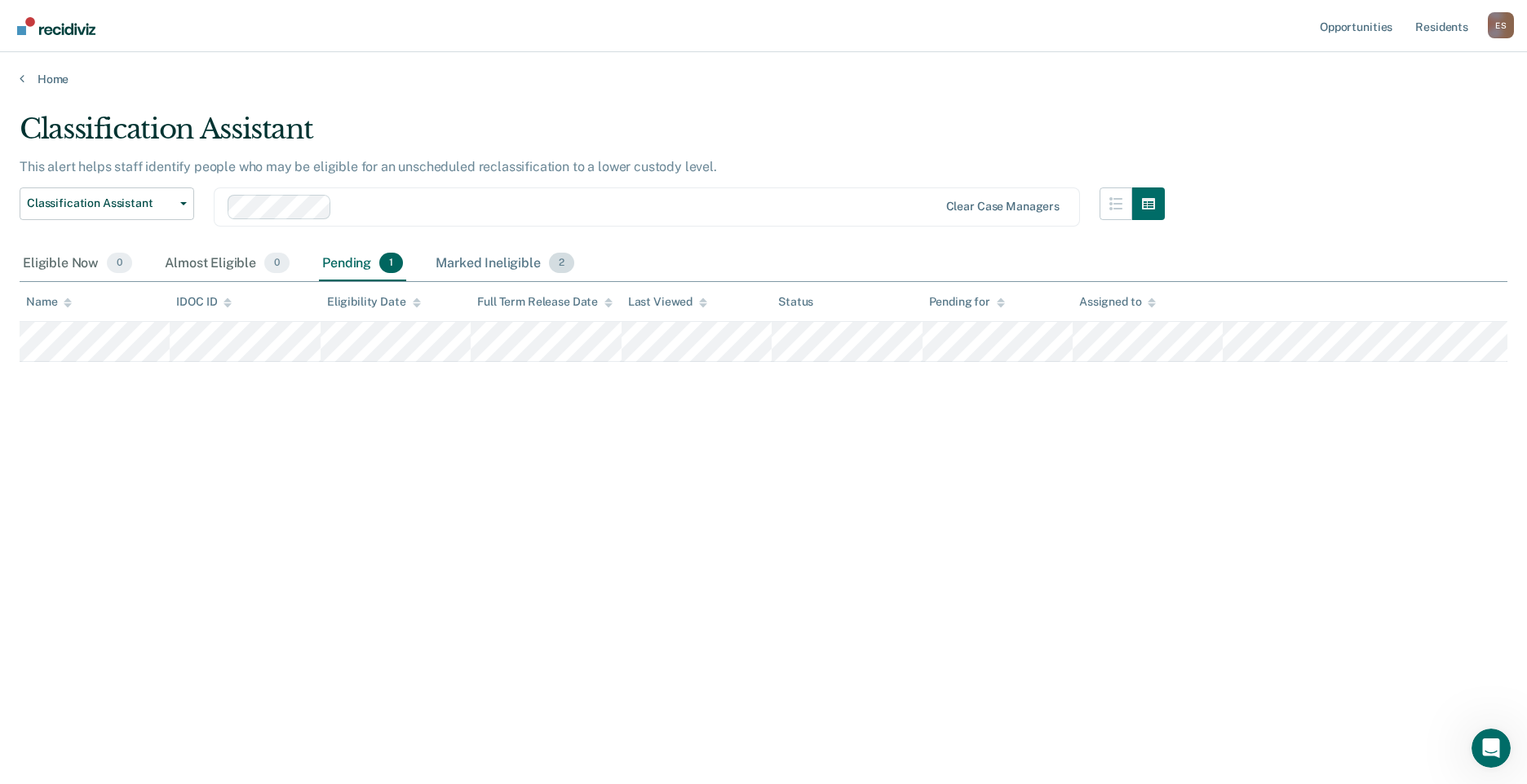
click at [489, 266] on div "Marked Ineligible 2" at bounding box center [504, 264] width 145 height 35
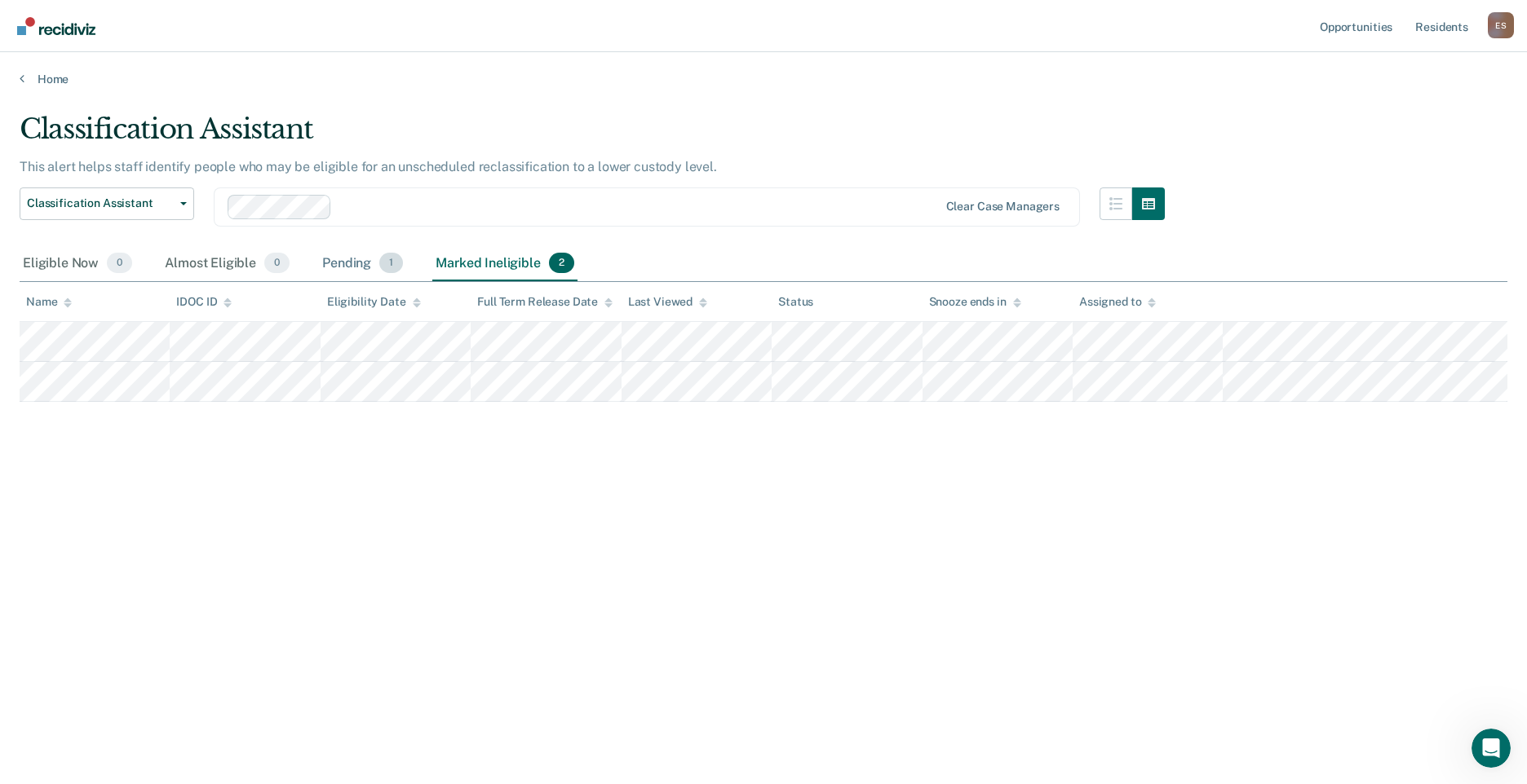
click at [345, 262] on div "Pending 1" at bounding box center [363, 264] width 88 height 35
